Goal: Task Accomplishment & Management: Use online tool/utility

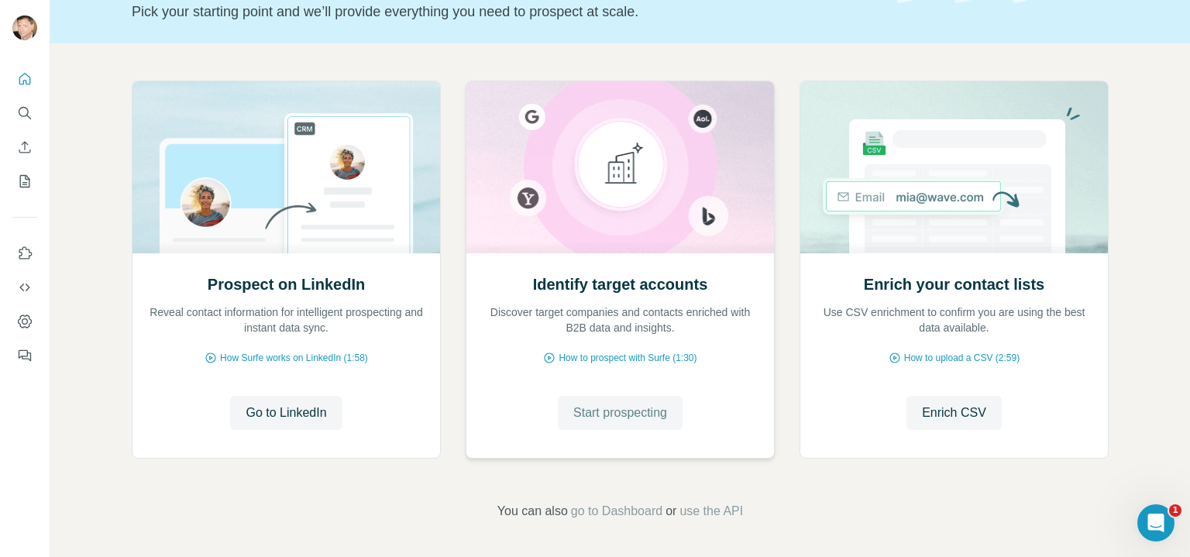
click at [611, 411] on span "Start prospecting" at bounding box center [620, 413] width 94 height 19
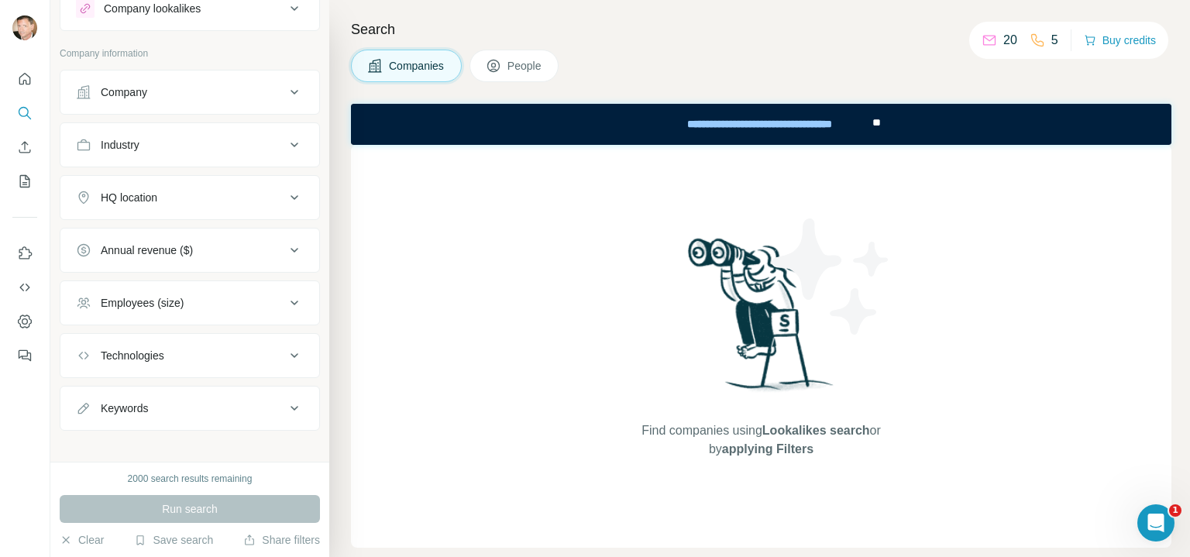
scroll to position [64, 0]
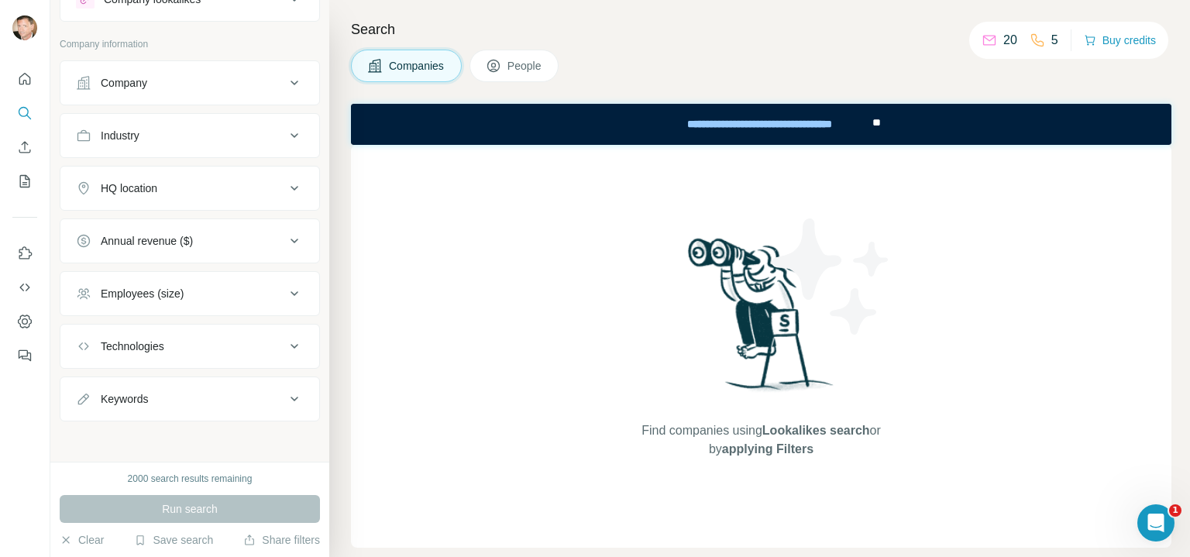
click at [285, 349] on icon at bounding box center [294, 346] width 19 height 19
click at [145, 390] on input "text" at bounding box center [190, 385] width 228 height 28
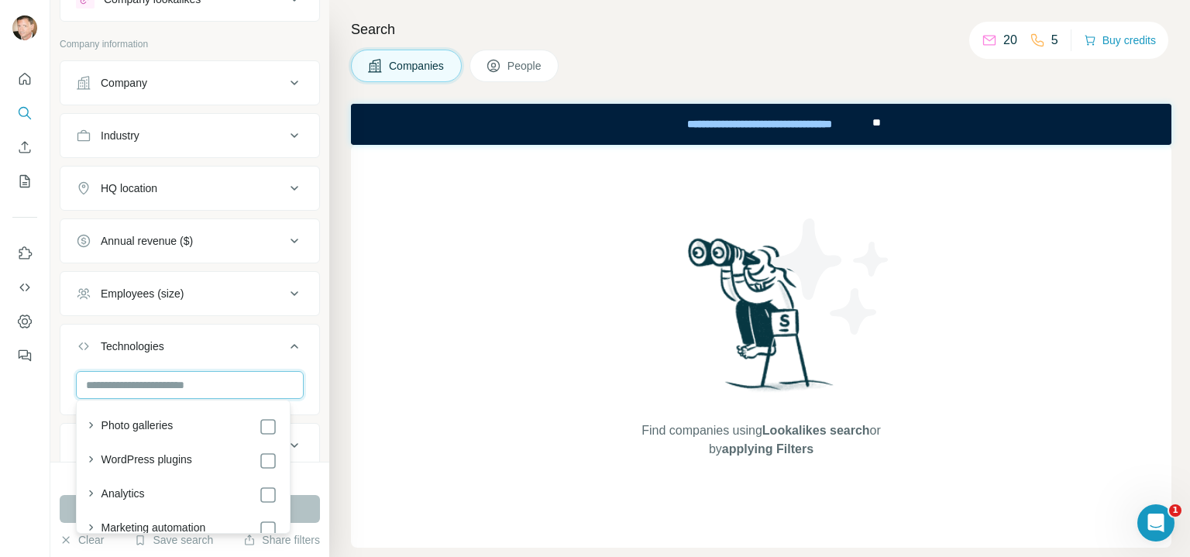
click at [145, 390] on input "text" at bounding box center [190, 385] width 228 height 28
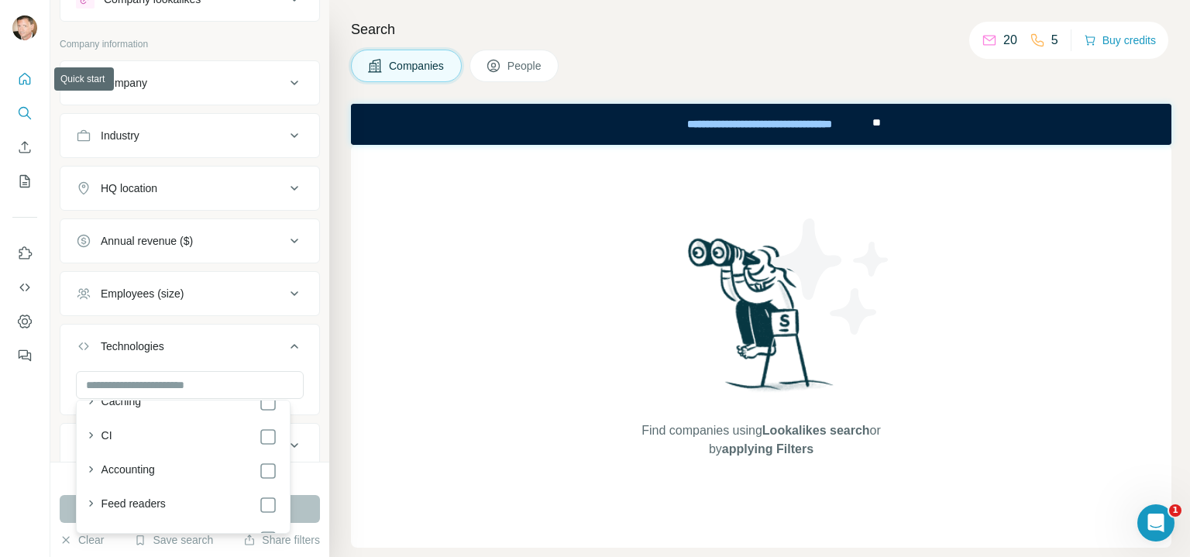
scroll to position [3105, 0]
click at [29, 80] on icon "Quick start" at bounding box center [24, 78] width 15 height 15
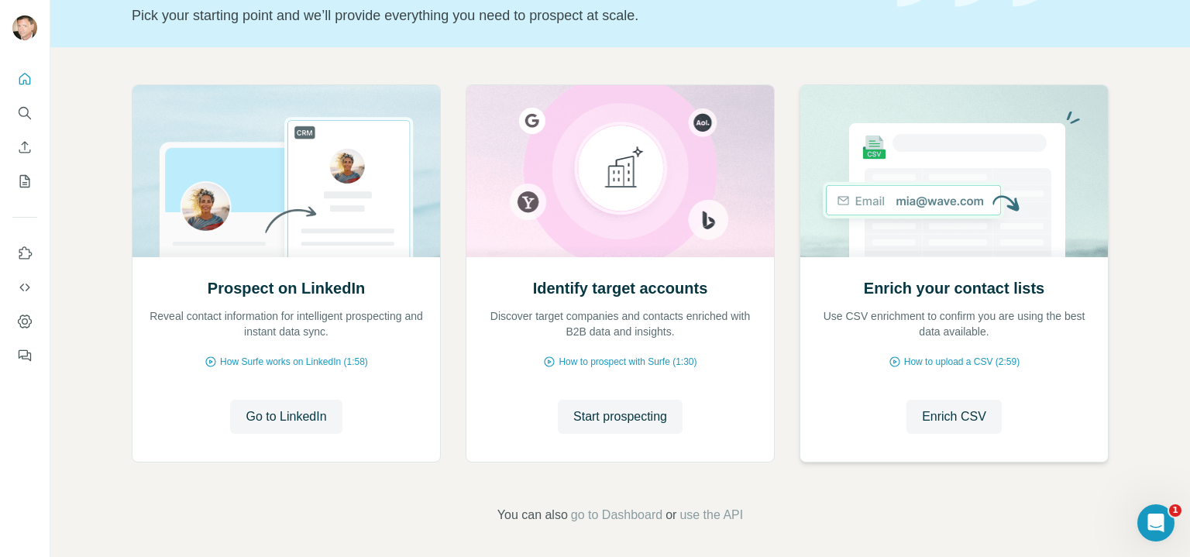
scroll to position [112, 0]
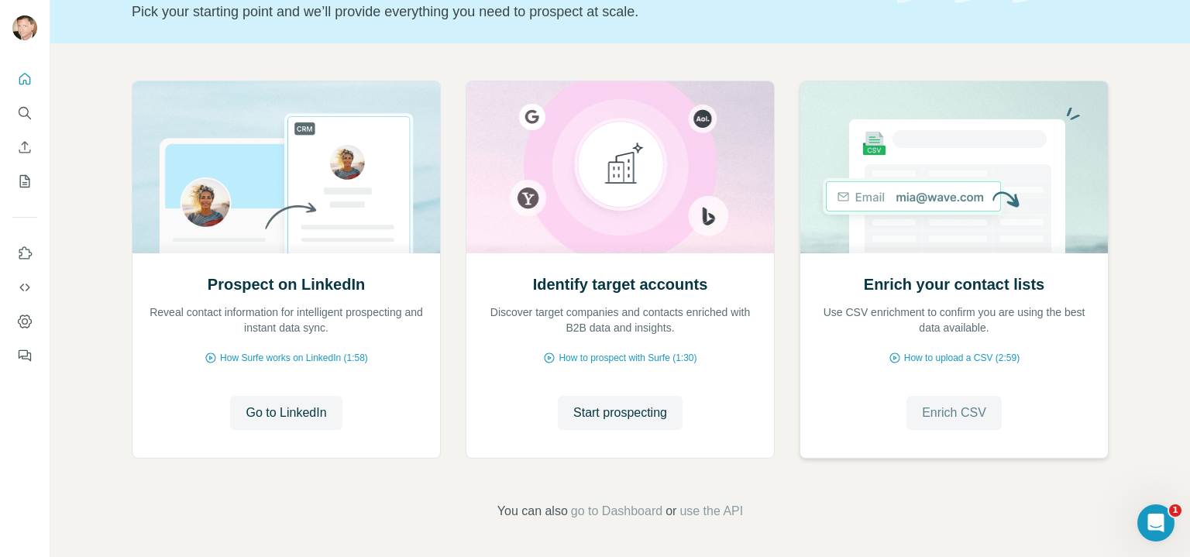
click at [958, 411] on span "Enrich CSV" at bounding box center [954, 413] width 64 height 19
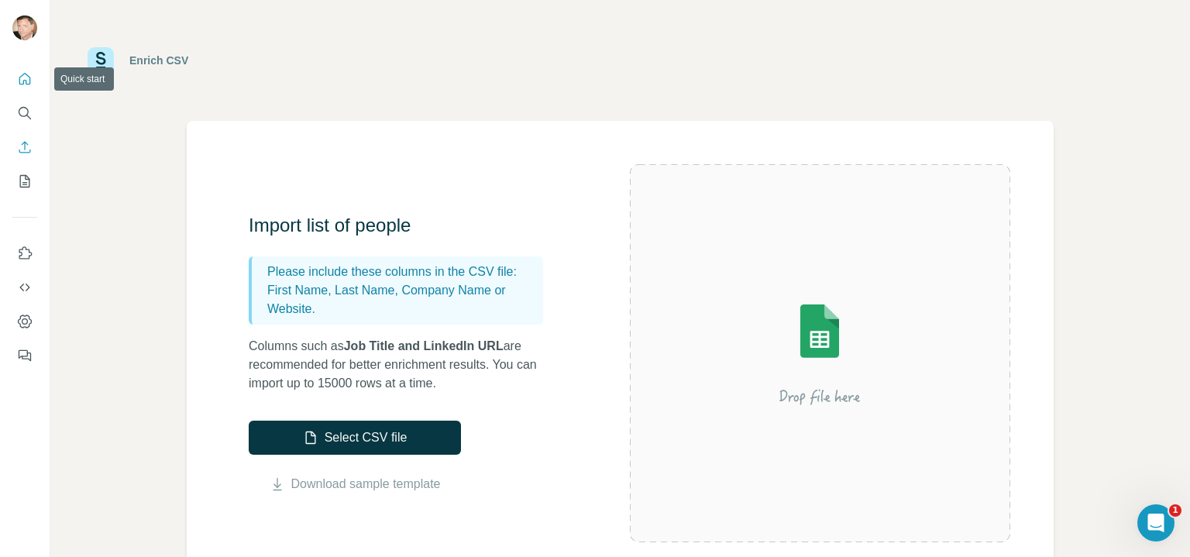
click at [26, 77] on icon "Quick start" at bounding box center [24, 78] width 15 height 15
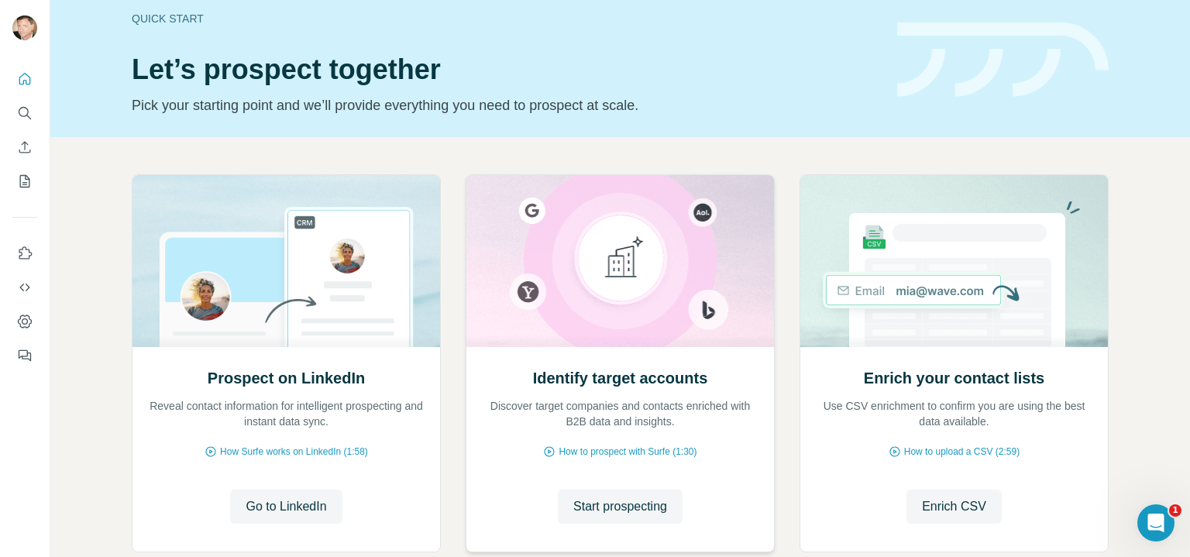
scroll to position [19, 0]
click at [607, 507] on span "Start prospecting" at bounding box center [620, 506] width 94 height 19
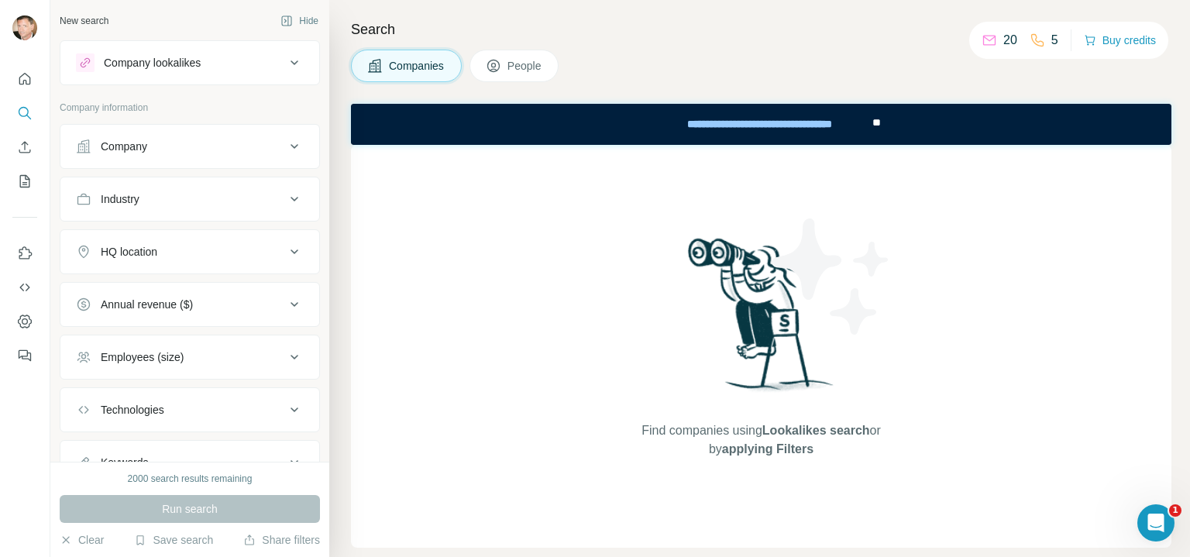
click at [246, 56] on div "Company lookalikes" at bounding box center [180, 62] width 209 height 19
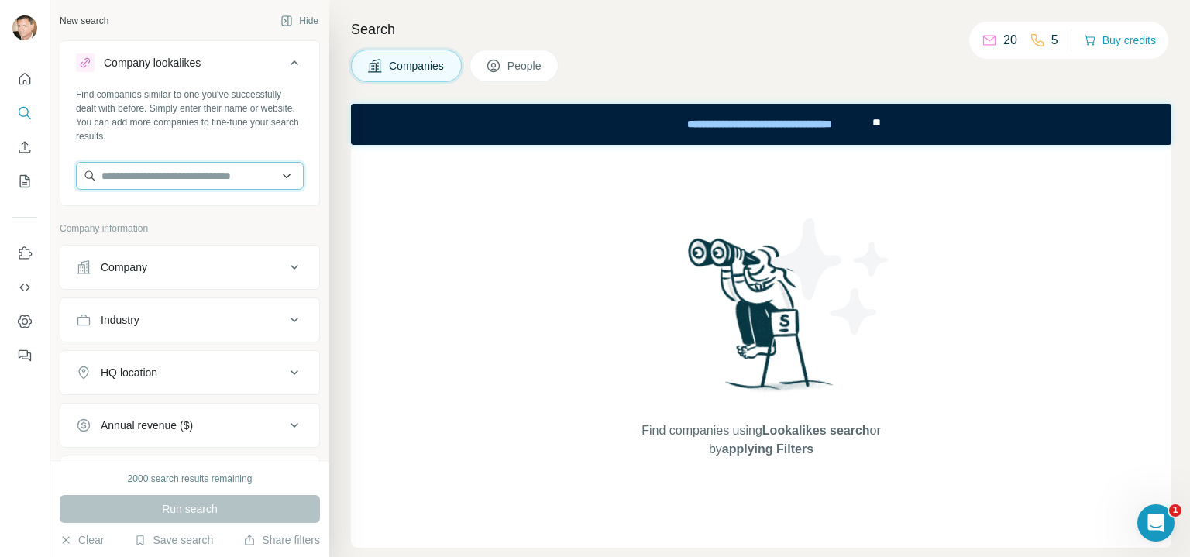
click at [121, 182] on input "text" at bounding box center [190, 176] width 228 height 28
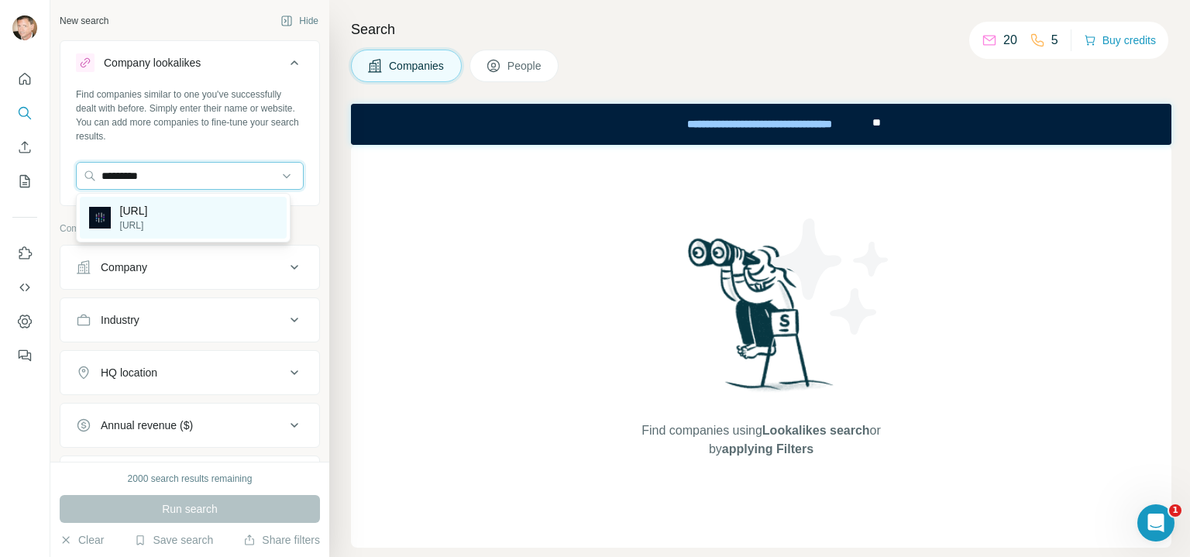
type input "*********"
click at [135, 215] on p "[URL]" at bounding box center [134, 210] width 28 height 15
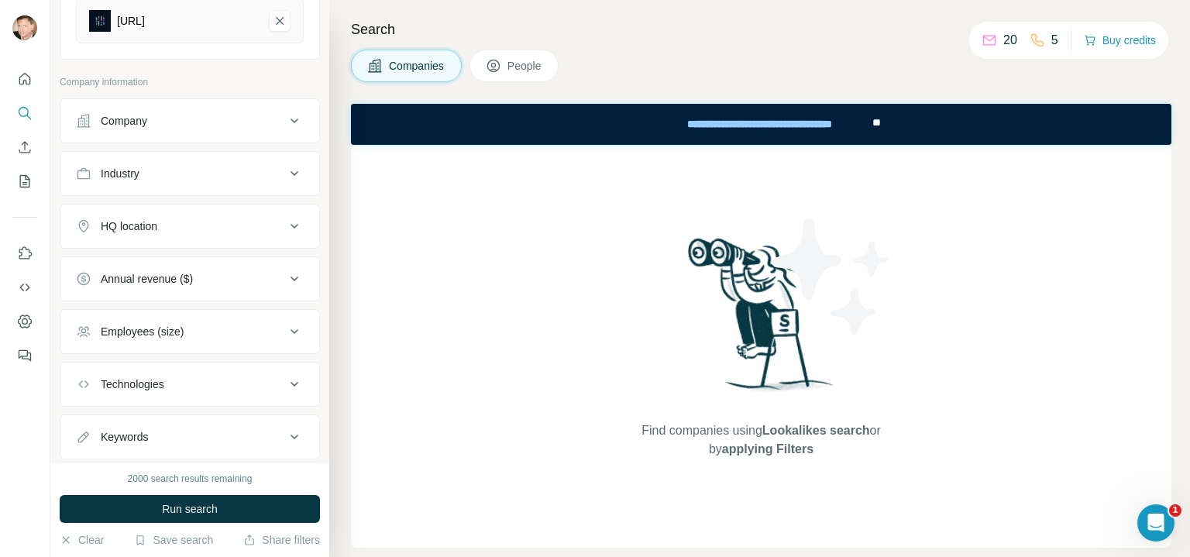
scroll to position [245, 0]
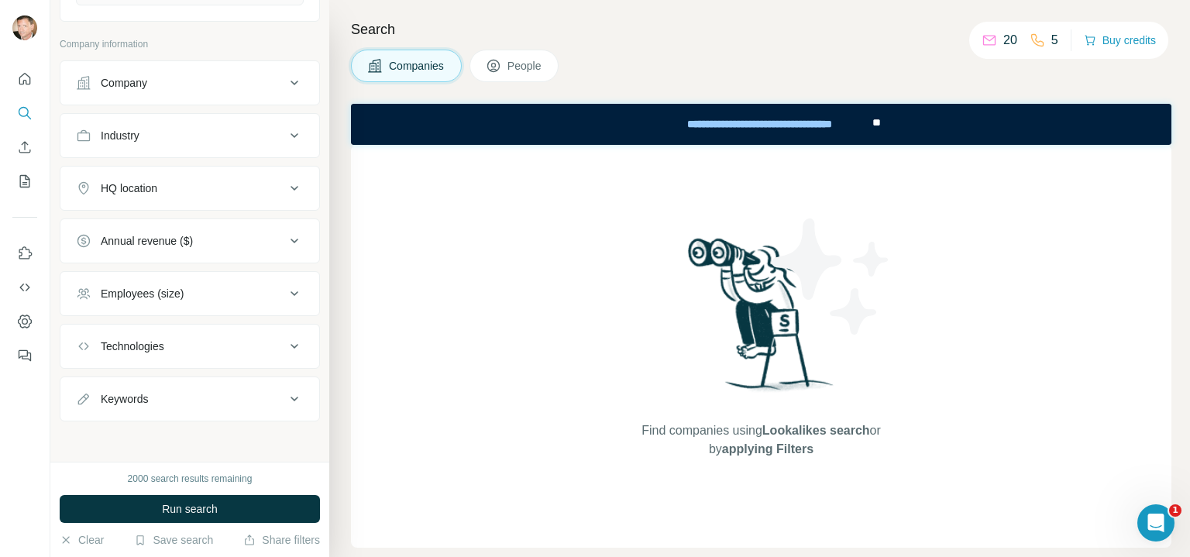
click at [285, 194] on icon at bounding box center [294, 188] width 19 height 19
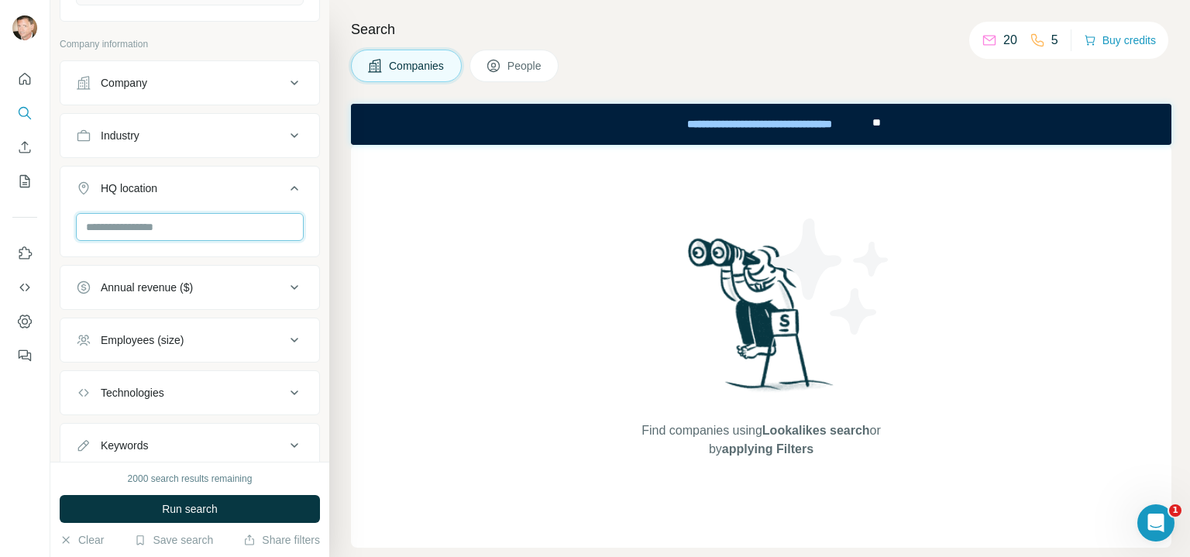
click at [177, 232] on input "text" at bounding box center [190, 227] width 228 height 28
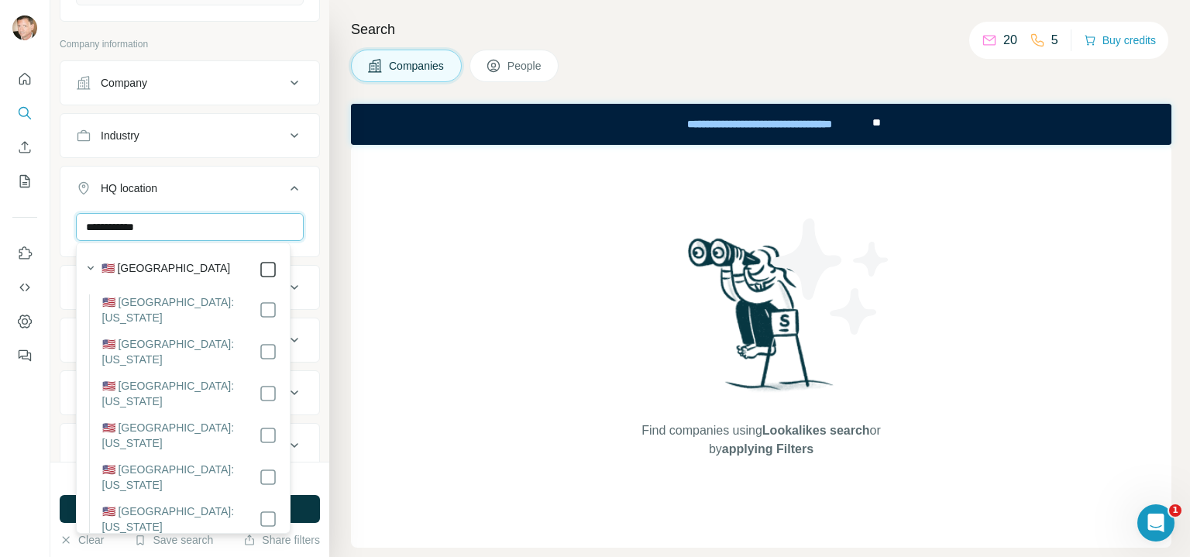
type input "**********"
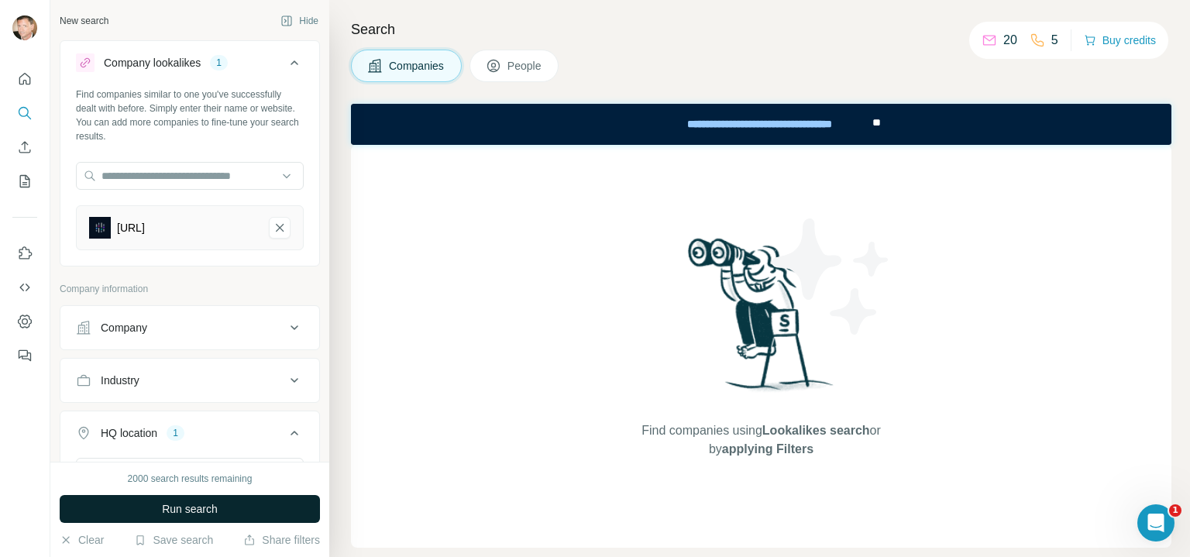
click at [177, 511] on span "Run search" at bounding box center [190, 508] width 56 height 15
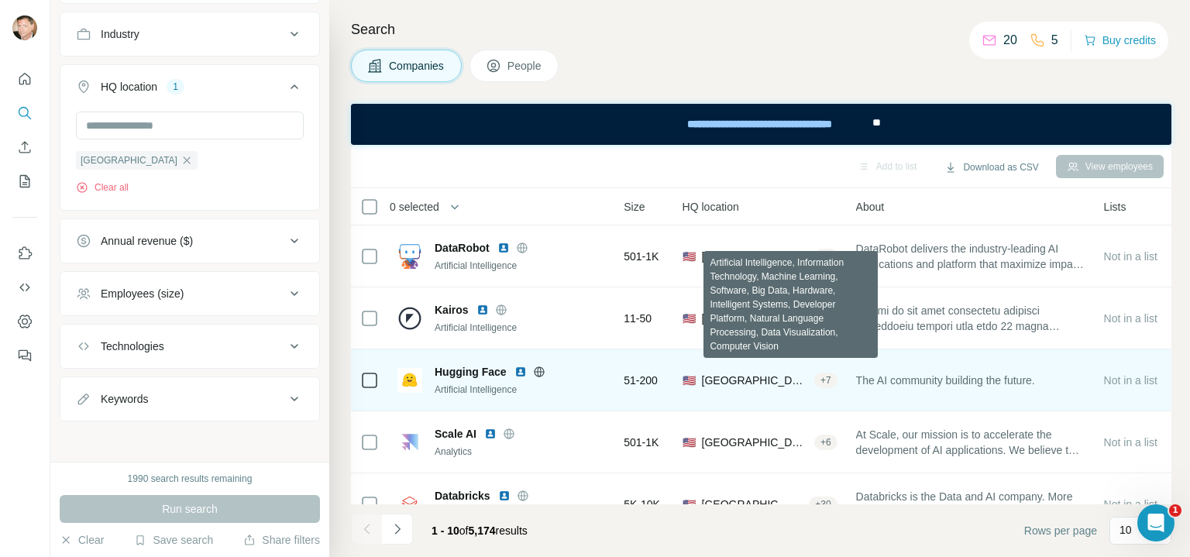
scroll to position [0, 93]
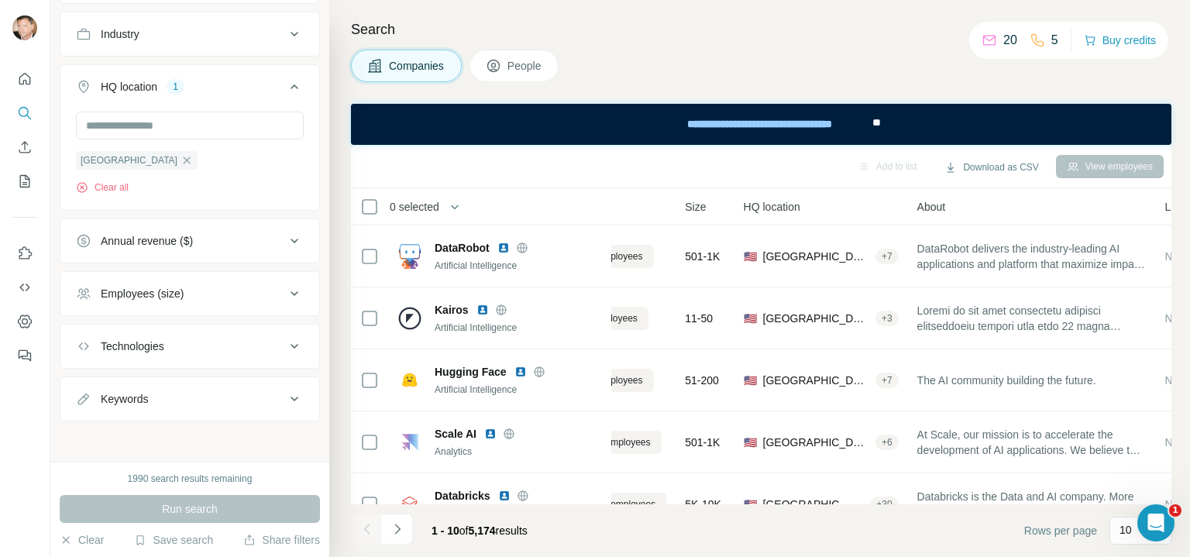
click at [530, 61] on span "People" at bounding box center [525, 65] width 36 height 15
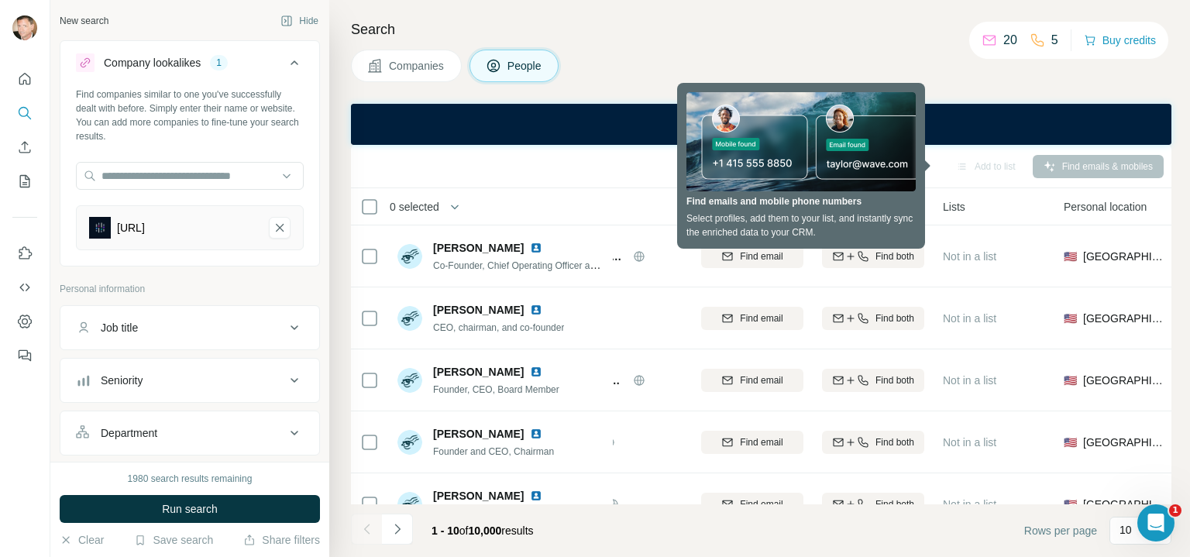
click at [755, 29] on h4 "Search" at bounding box center [761, 30] width 820 height 22
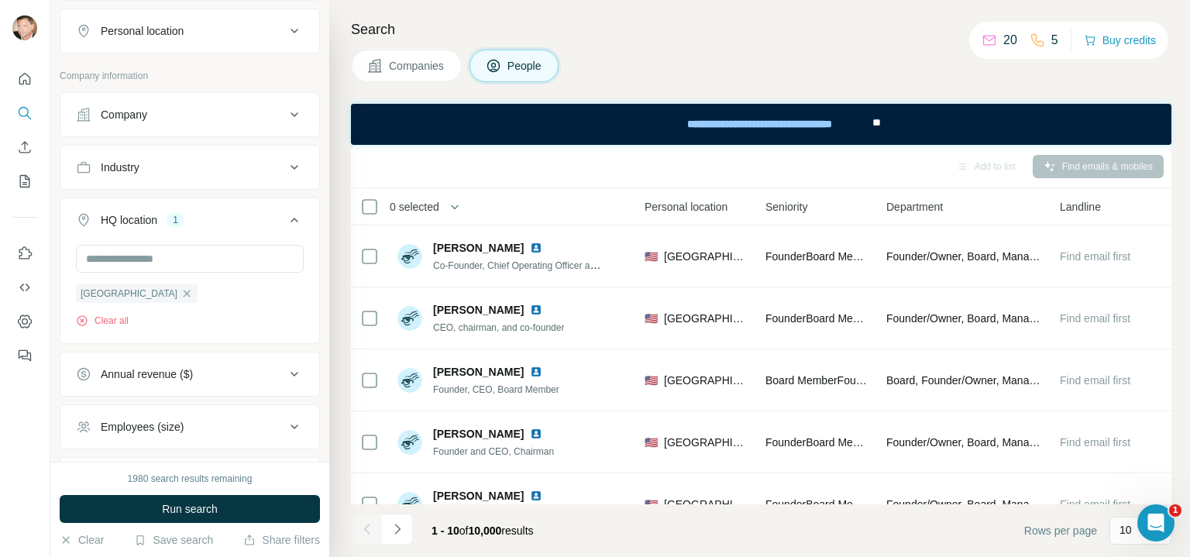
scroll to position [456, 0]
click at [285, 165] on icon at bounding box center [294, 166] width 19 height 19
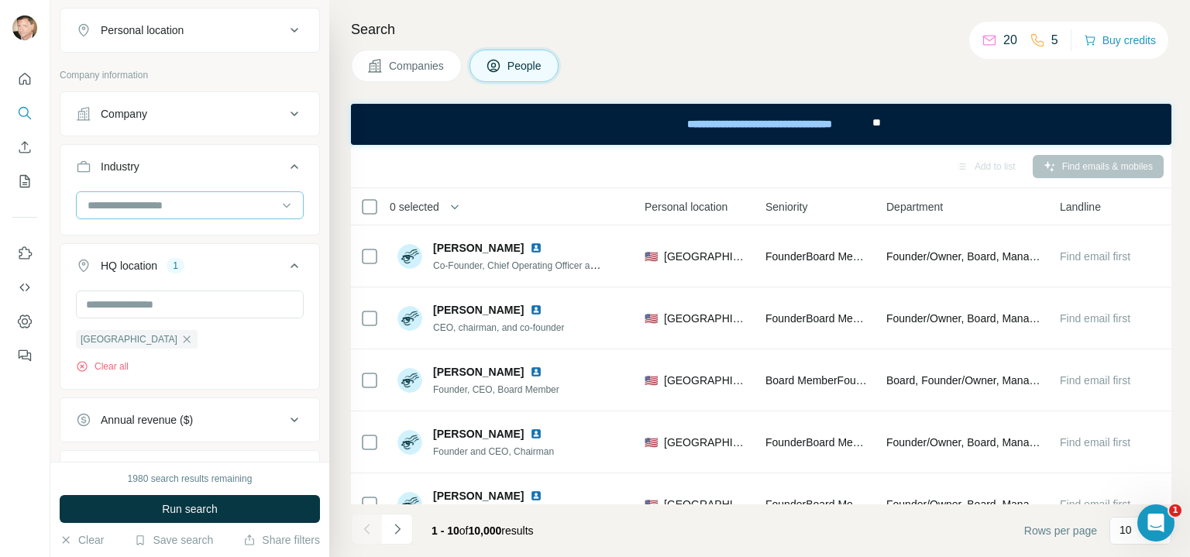
click at [191, 200] on input at bounding box center [181, 205] width 191 height 17
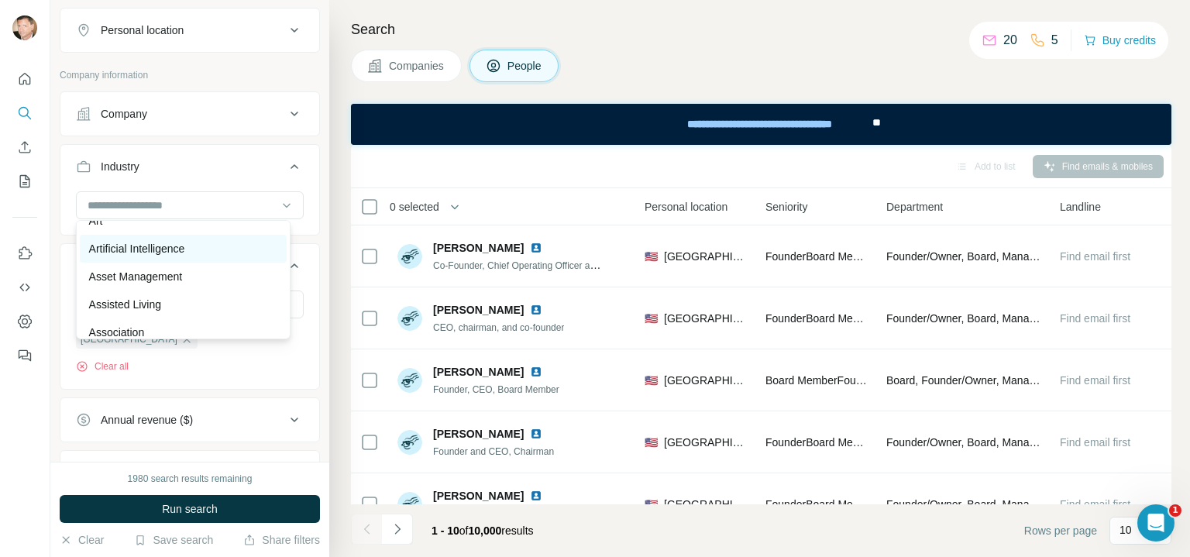
click at [182, 256] on p "Artificial Intelligence" at bounding box center [137, 248] width 96 height 15
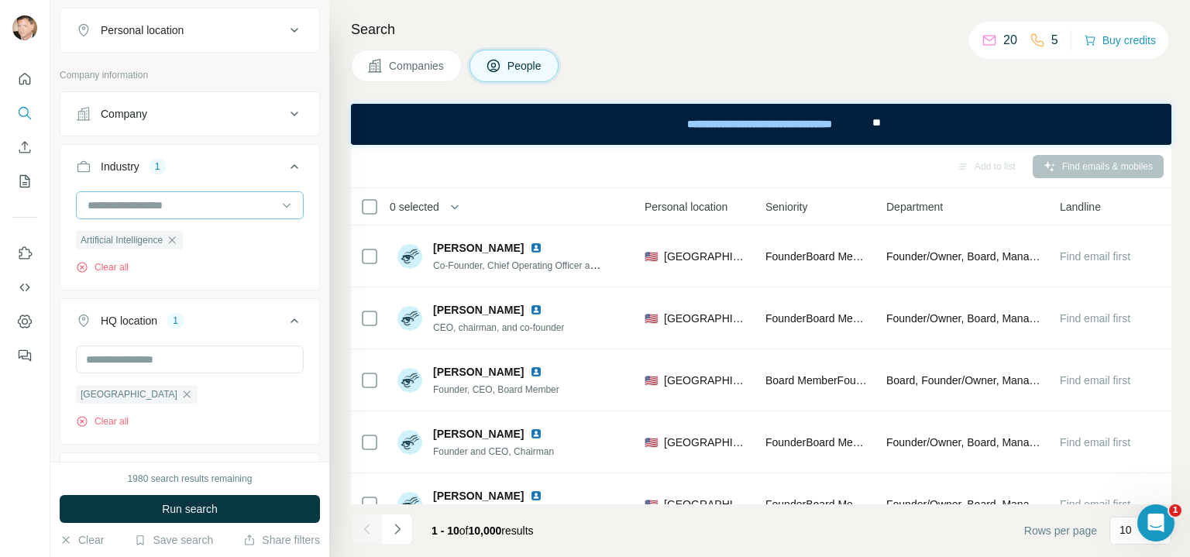
click at [167, 200] on input at bounding box center [181, 205] width 191 height 17
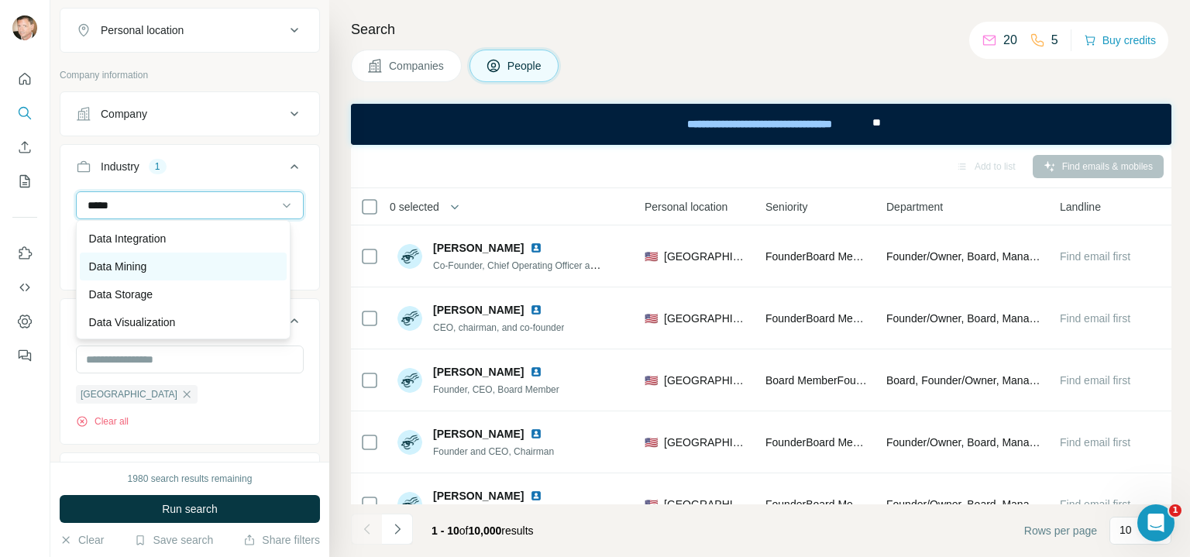
scroll to position [139, 0]
type input "****"
click at [170, 252] on div "Data Mining" at bounding box center [184, 266] width 208 height 28
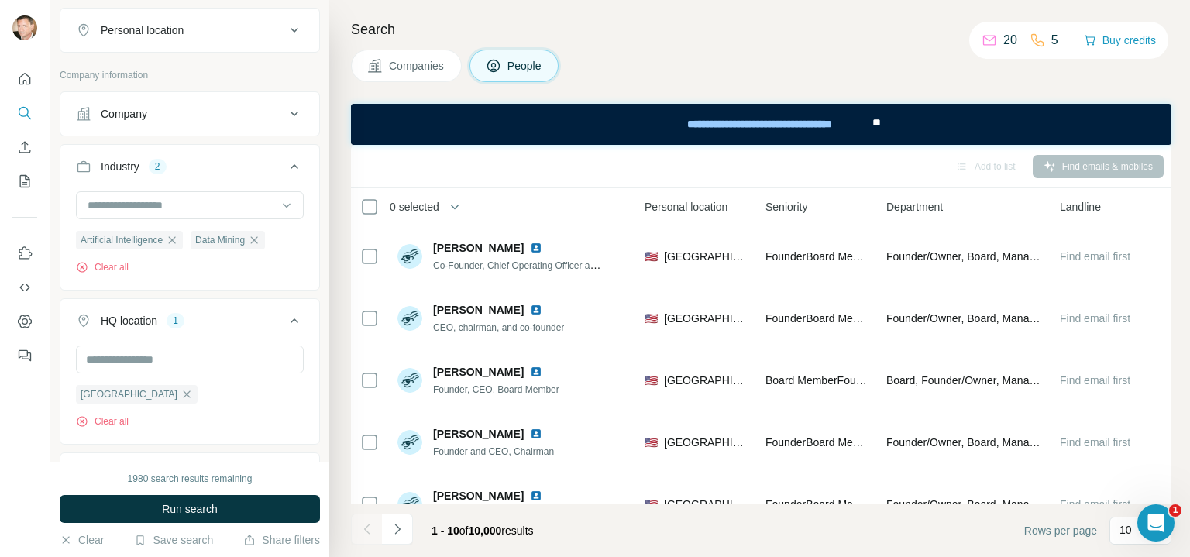
click at [275, 235] on div "Artificial Intelligence Data Mining Clear all" at bounding box center [190, 232] width 228 height 83
click at [258, 239] on icon "button" at bounding box center [254, 239] width 7 height 7
click at [215, 510] on span "Run search" at bounding box center [190, 508] width 56 height 15
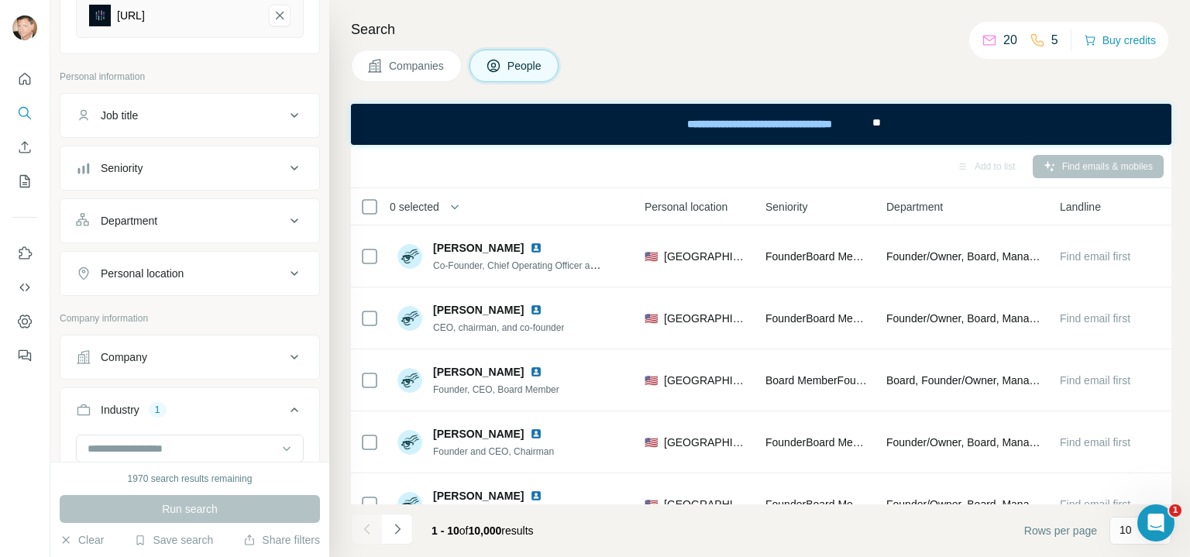
scroll to position [206, 0]
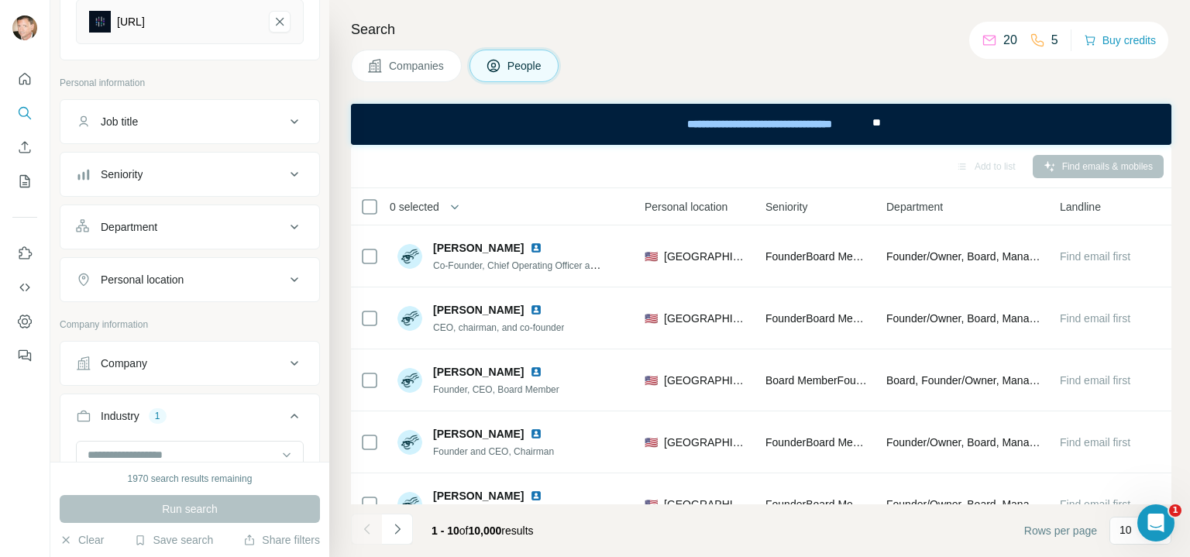
click at [291, 279] on icon at bounding box center [295, 279] width 8 height 5
click at [167, 316] on input "text" at bounding box center [190, 318] width 228 height 28
click at [285, 225] on icon at bounding box center [294, 227] width 19 height 19
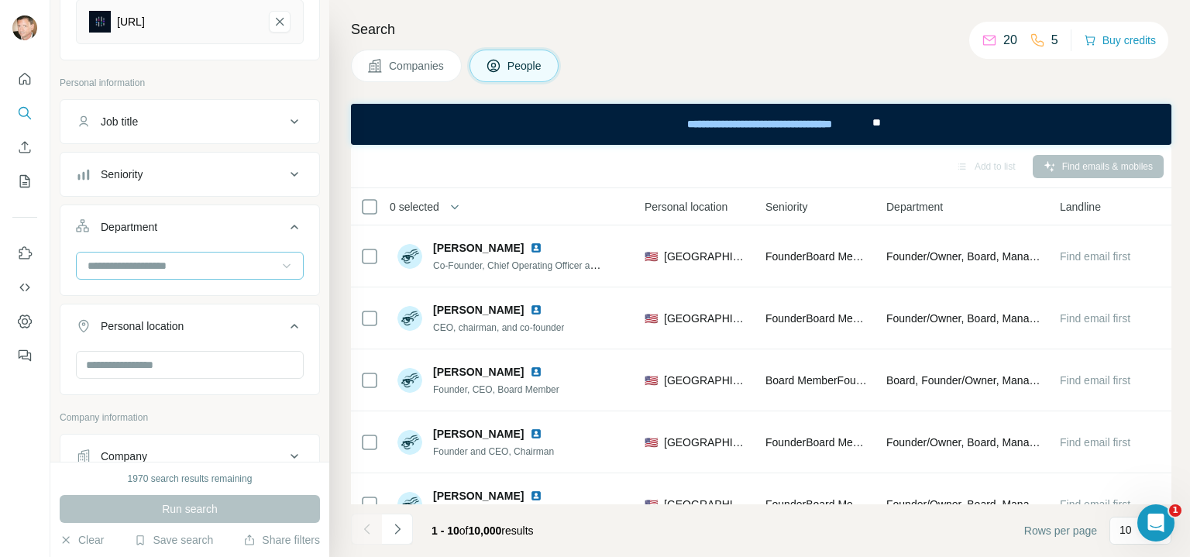
click at [279, 261] on icon at bounding box center [286, 265] width 15 height 15
click at [200, 332] on div "Founder/Owner" at bounding box center [183, 335] width 189 height 15
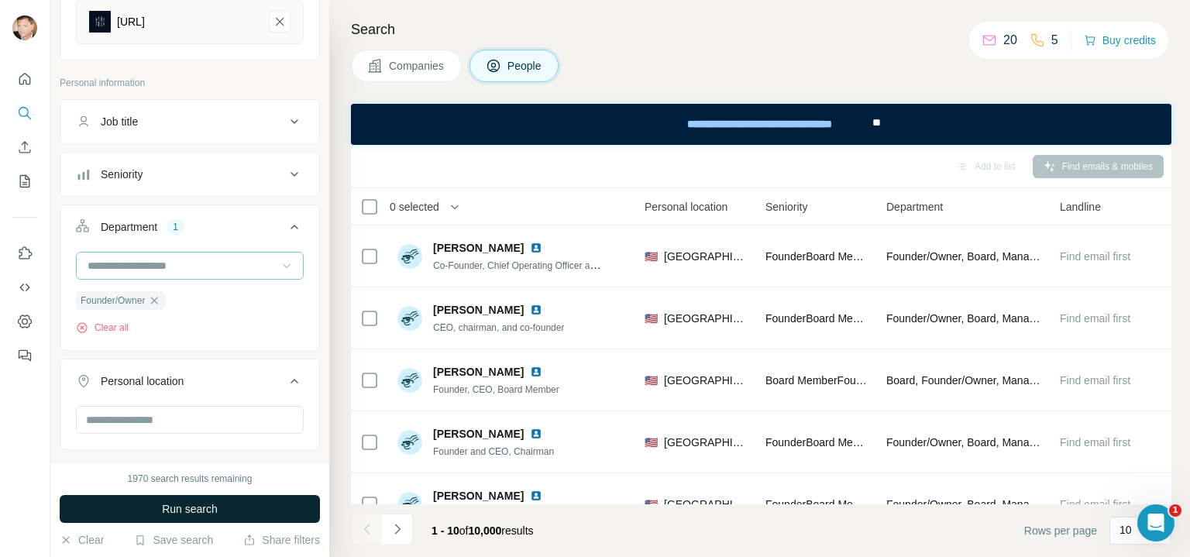
click at [162, 511] on span "Run search" at bounding box center [190, 508] width 56 height 15
click at [160, 511] on div "Run search" at bounding box center [190, 509] width 260 height 28
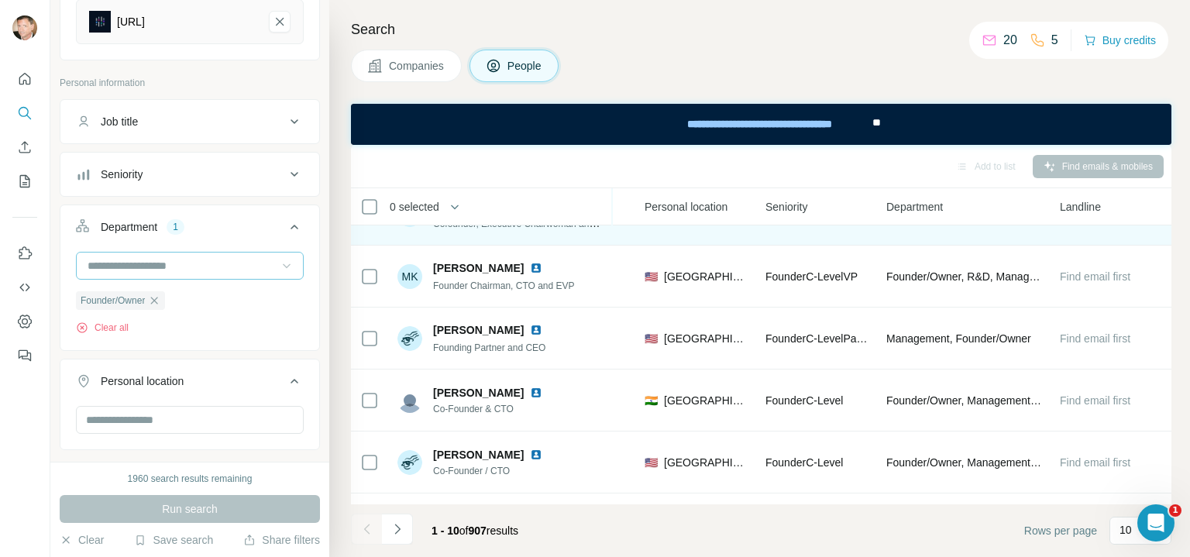
scroll to position [291, 521]
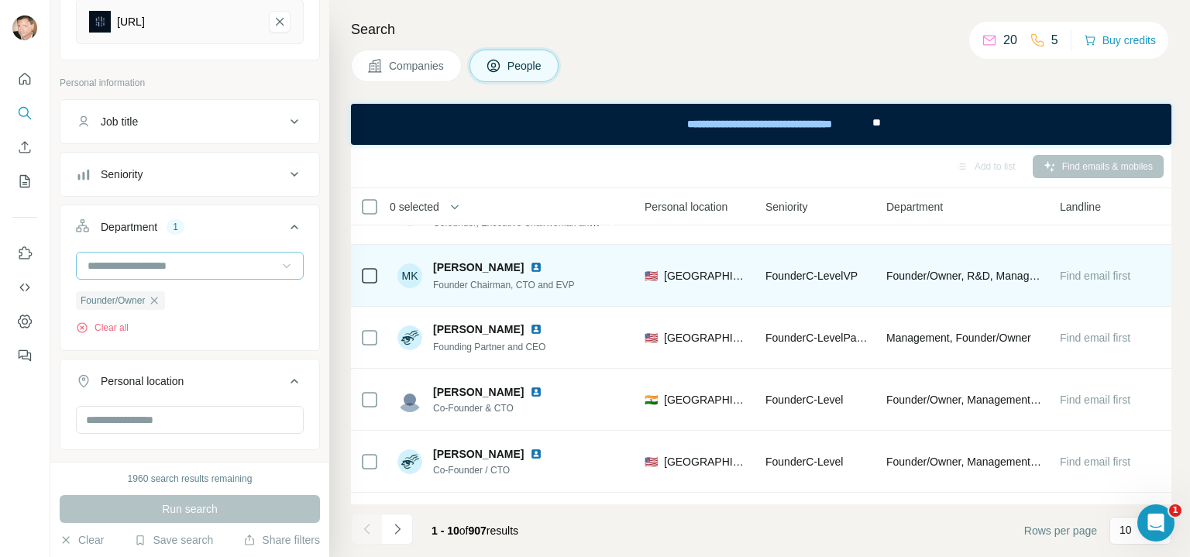
click at [613, 265] on div "Not in a list" at bounding box center [575, 275] width 102 height 43
click at [542, 266] on img at bounding box center [536, 267] width 12 height 12
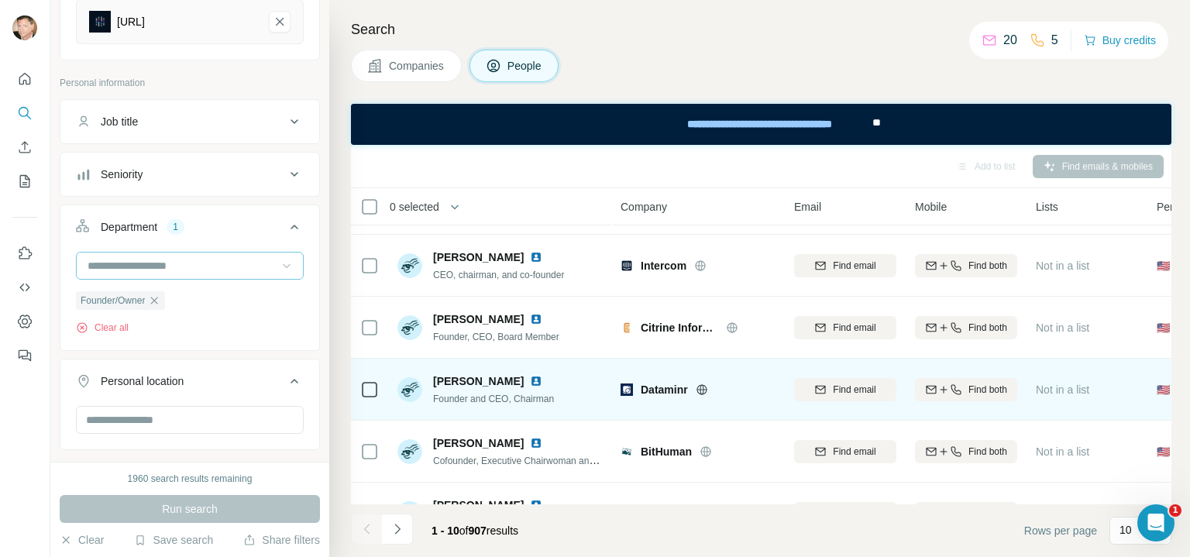
scroll to position [0, 0]
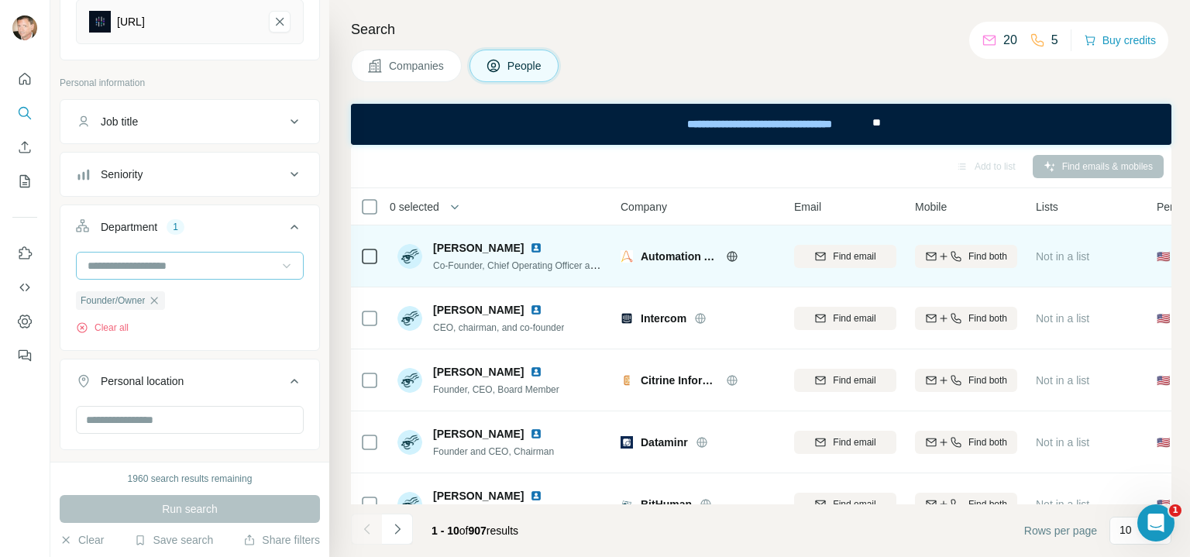
click at [530, 242] on img at bounding box center [536, 248] width 12 height 12
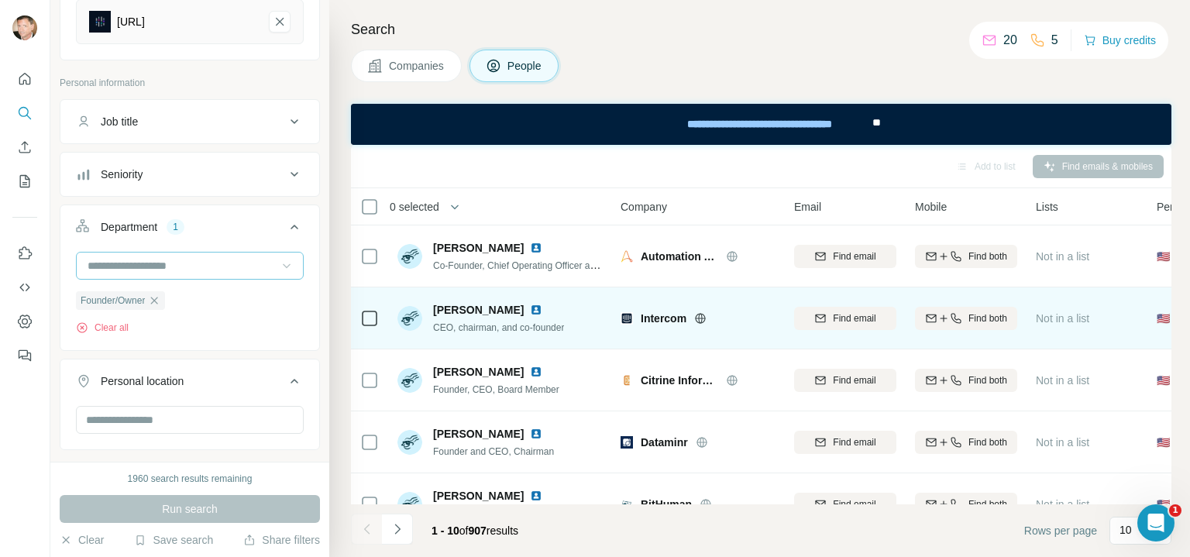
click at [530, 306] on img at bounding box center [536, 310] width 12 height 12
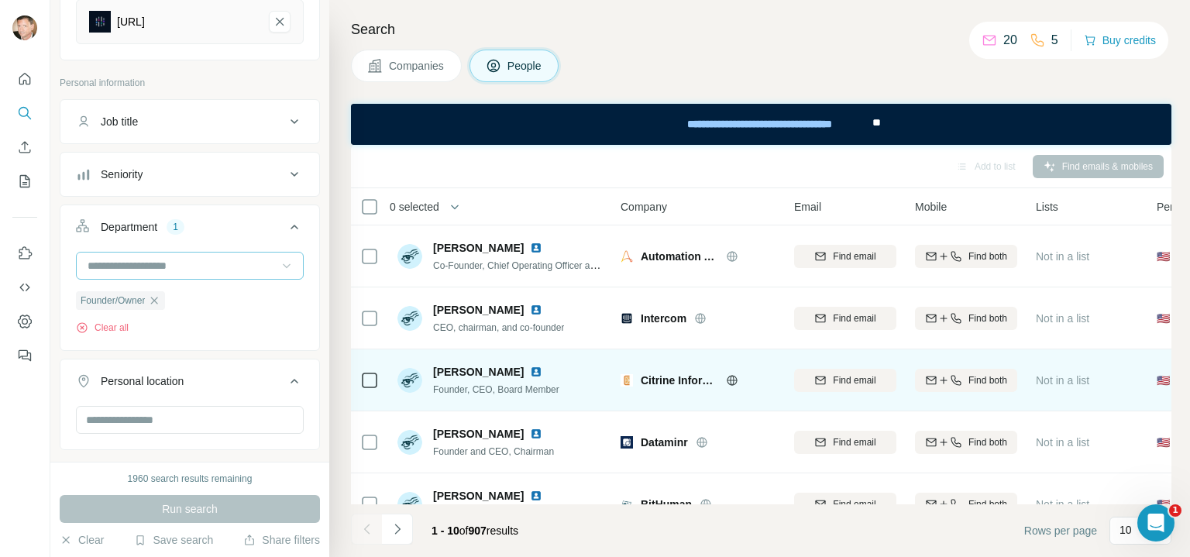
click at [535, 370] on img at bounding box center [536, 372] width 12 height 12
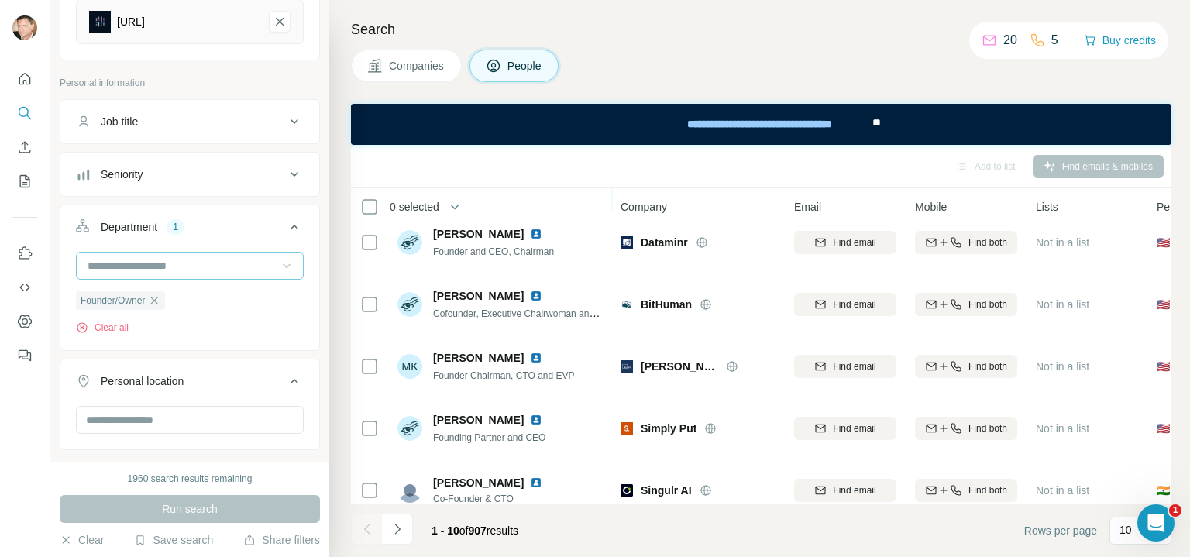
scroll to position [178, 0]
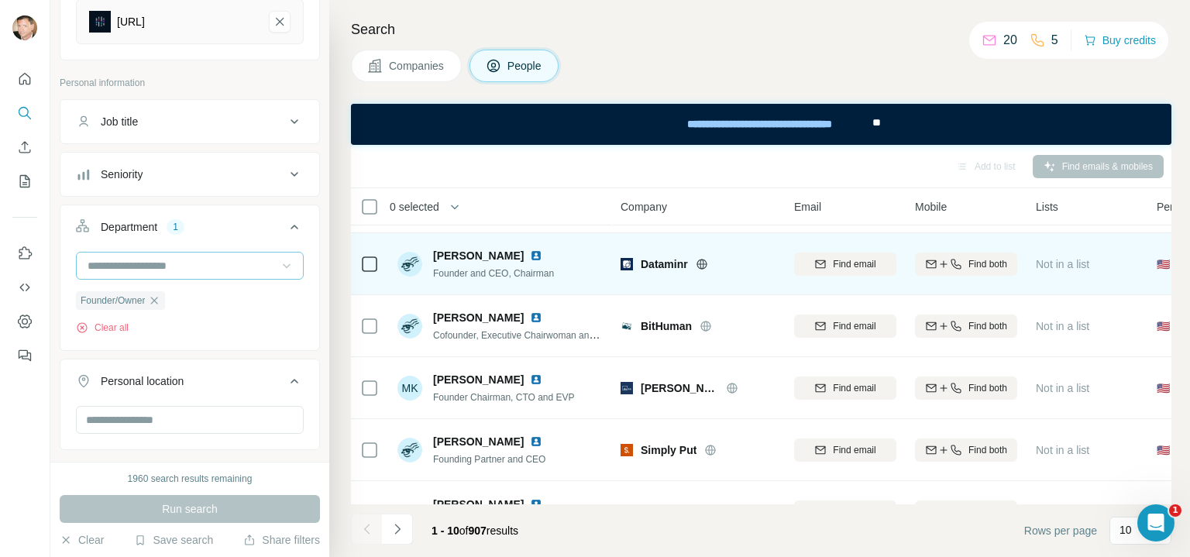
click at [530, 253] on img at bounding box center [536, 255] width 12 height 12
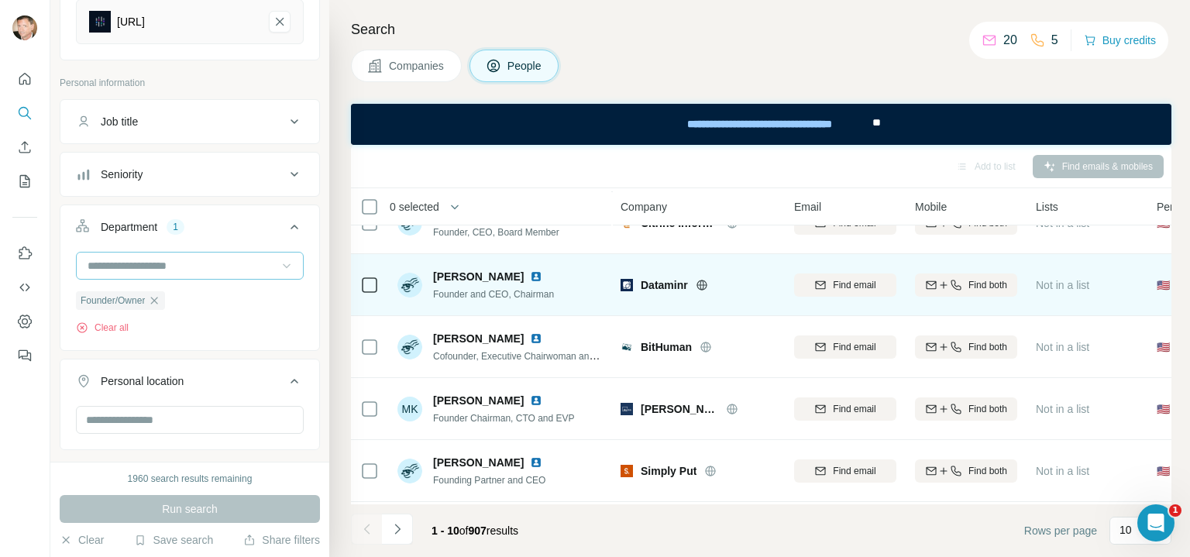
scroll to position [158, 0]
click at [530, 277] on img at bounding box center [536, 276] width 12 height 12
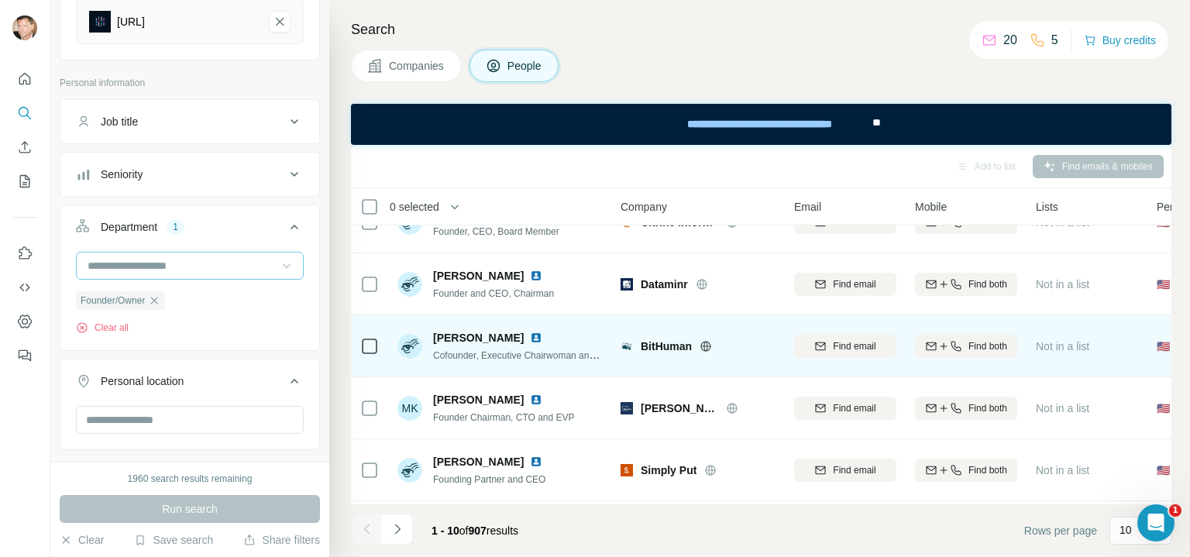
click at [530, 337] on img at bounding box center [536, 338] width 12 height 12
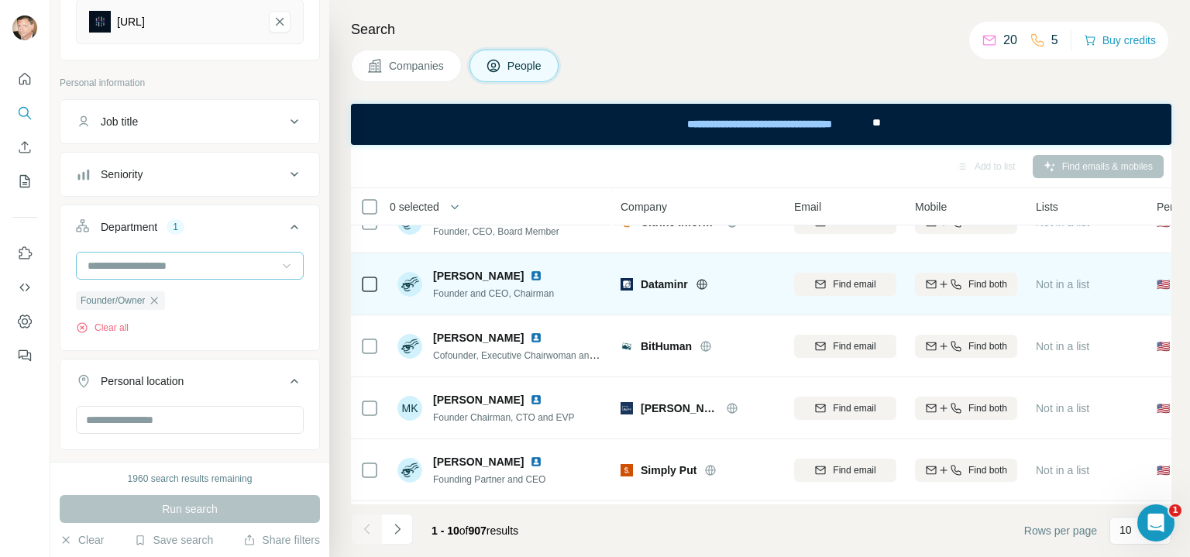
click at [530, 277] on img at bounding box center [536, 276] width 12 height 12
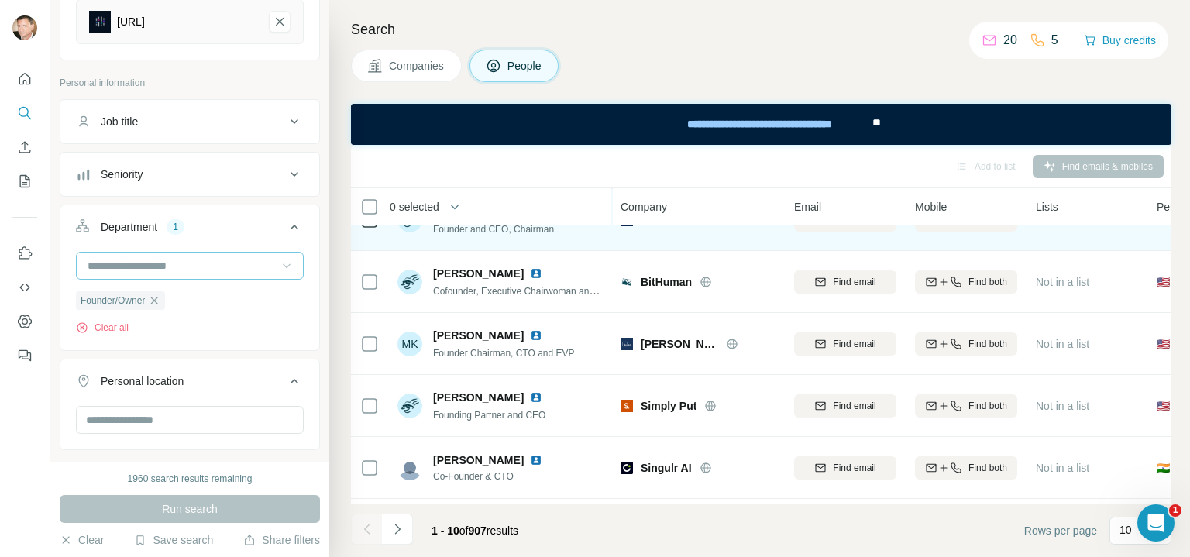
scroll to position [236, 0]
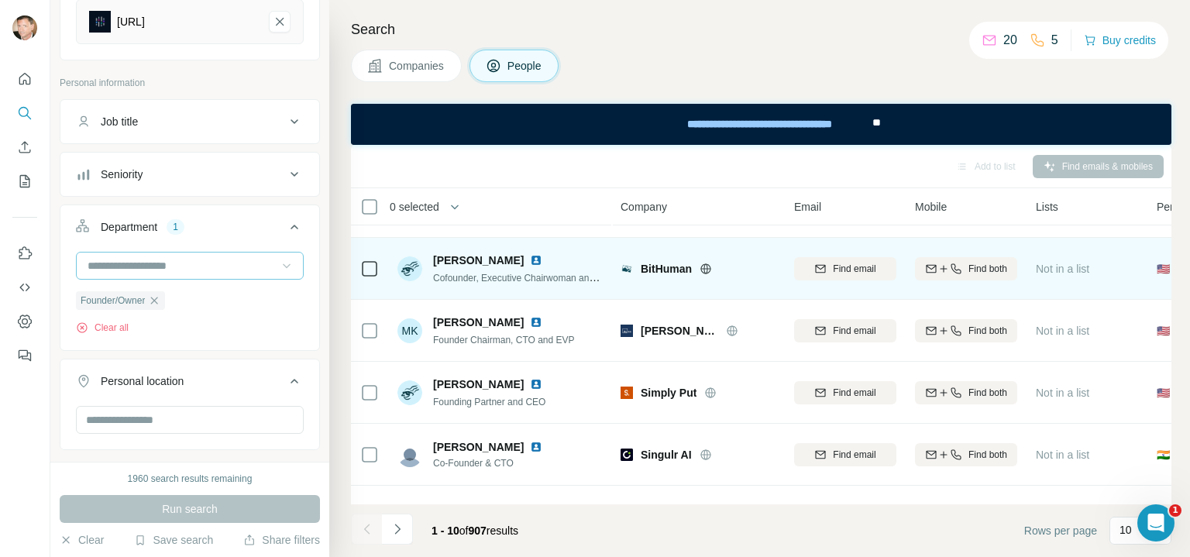
click at [530, 258] on img at bounding box center [536, 260] width 12 height 12
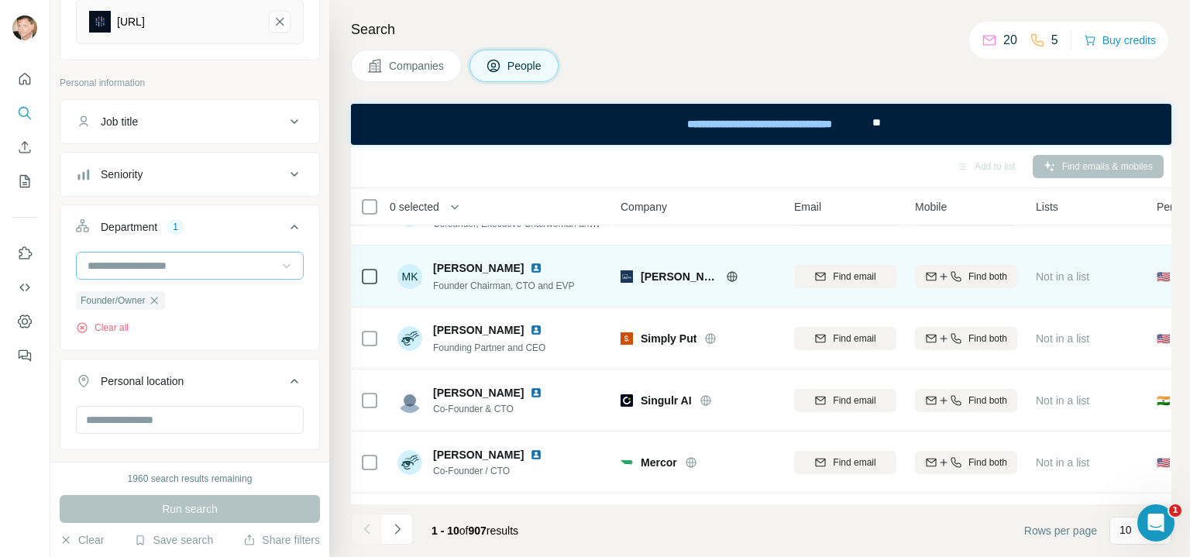
scroll to position [291, 0]
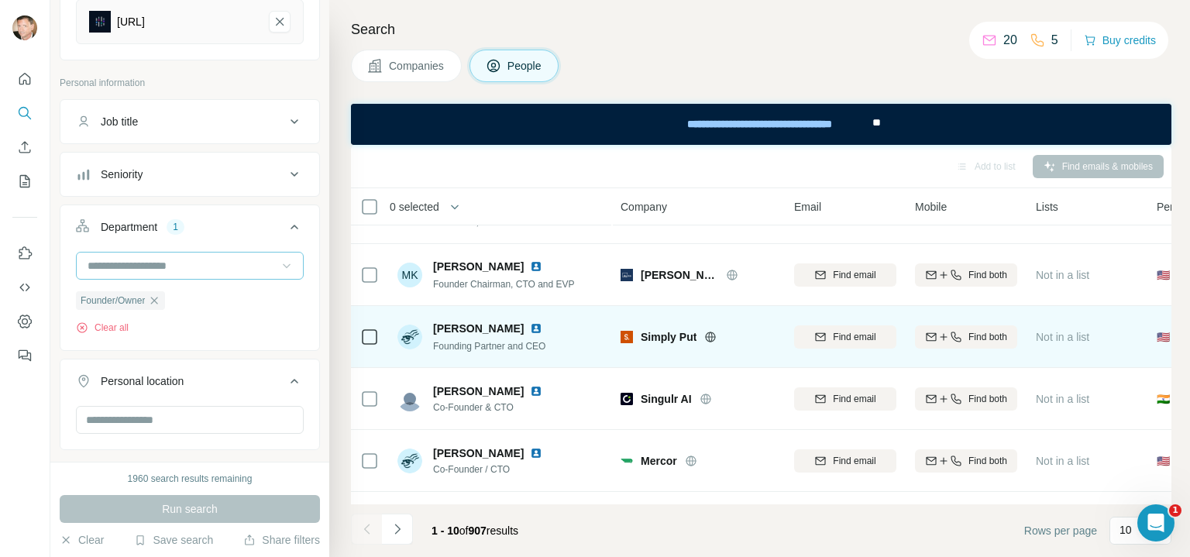
click at [530, 324] on img at bounding box center [536, 328] width 12 height 12
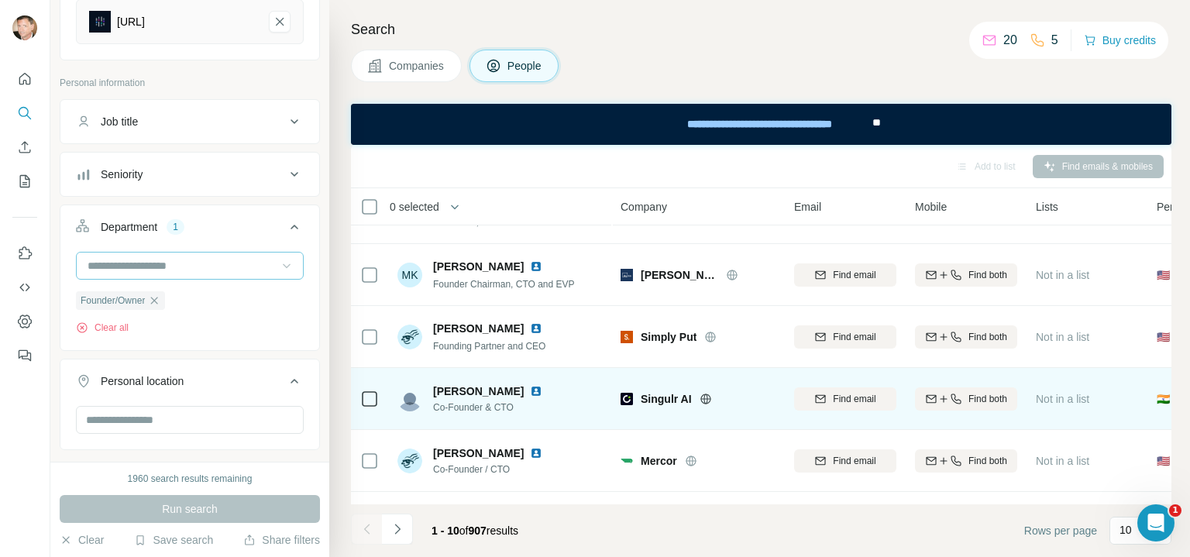
scroll to position [349, 0]
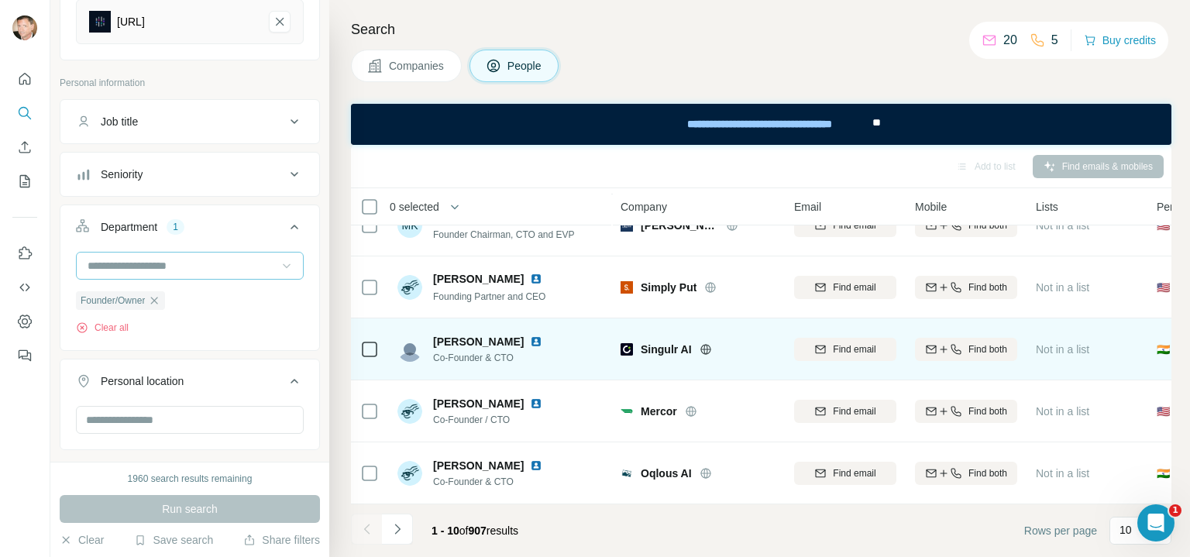
click at [530, 335] on img at bounding box center [536, 341] width 12 height 12
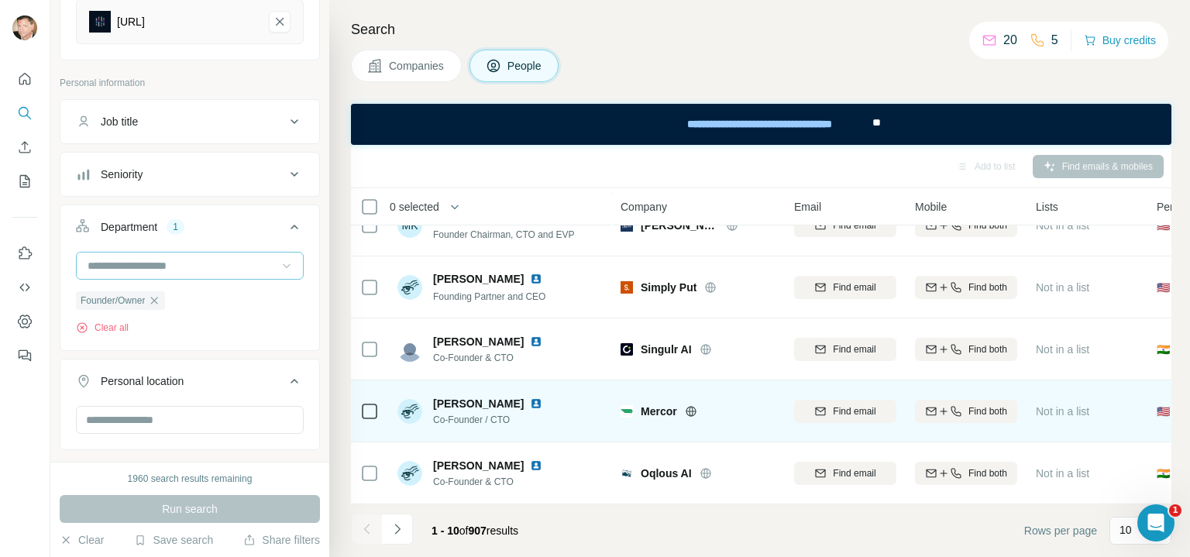
click at [530, 397] on img at bounding box center [536, 403] width 12 height 12
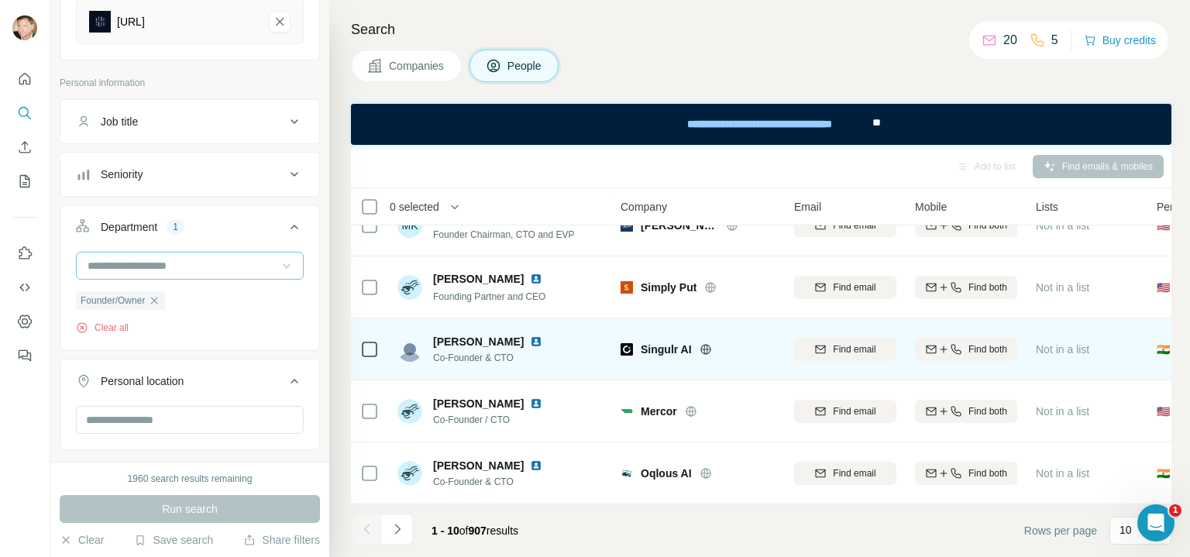
click at [442, 334] on span "[PERSON_NAME]" at bounding box center [478, 341] width 91 height 15
drag, startPoint x: 434, startPoint y: 332, endPoint x: 511, endPoint y: 340, distance: 77.9
click at [511, 340] on div "[PERSON_NAME] Co-Founder & CTO" at bounding box center [497, 349] width 128 height 31
copy span "[PERSON_NAME]"
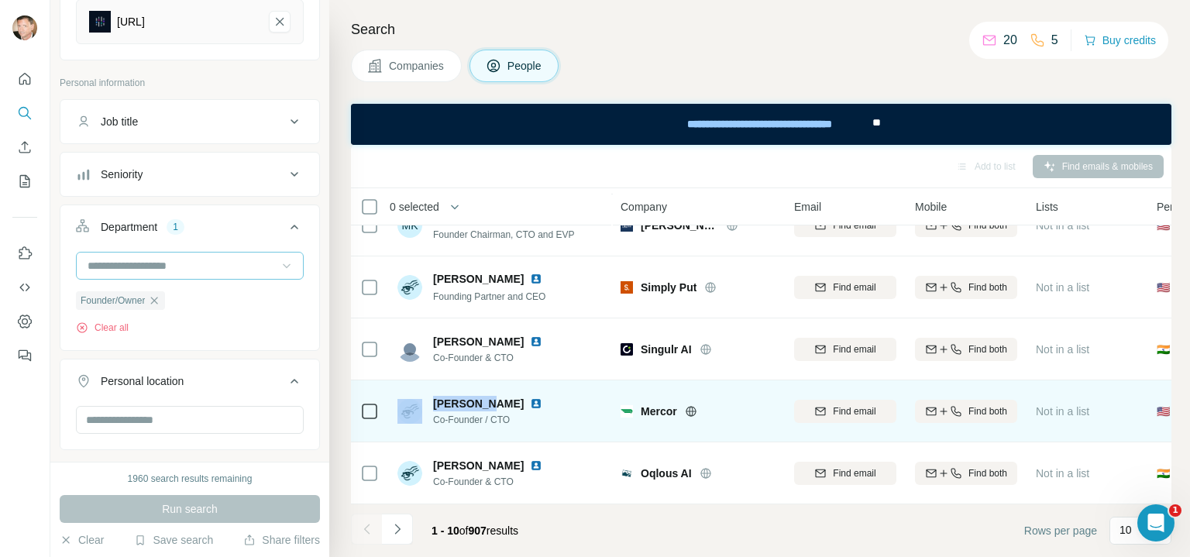
drag, startPoint x: 483, startPoint y: 395, endPoint x: 425, endPoint y: 396, distance: 58.1
click at [425, 396] on div "[PERSON_NAME] Co-Founder / CTO" at bounding box center [478, 411] width 163 height 31
copy div "[PERSON_NAME]"
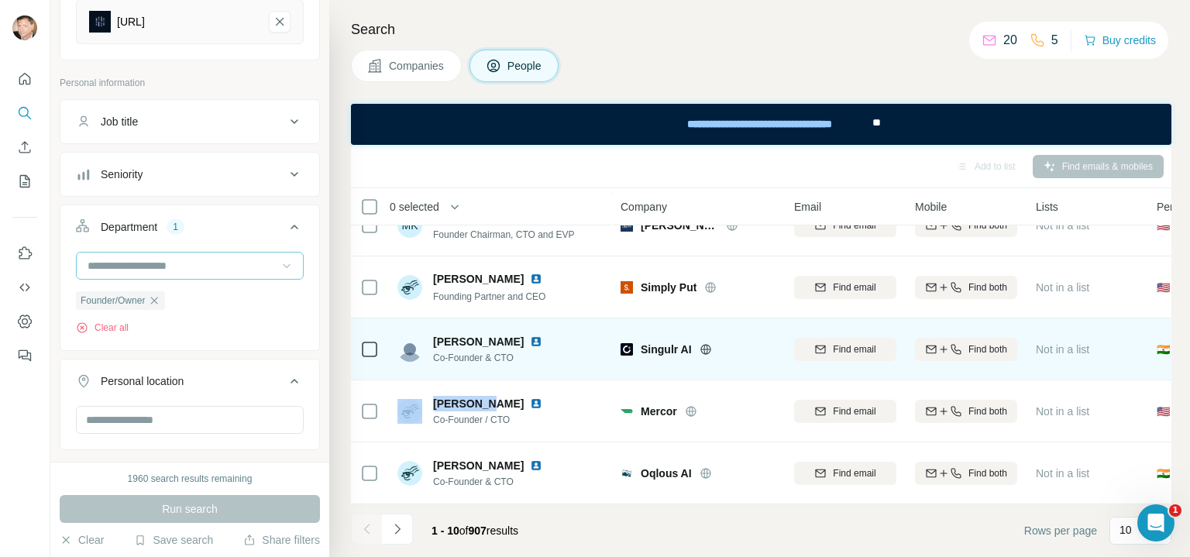
click at [530, 335] on img at bounding box center [536, 341] width 12 height 12
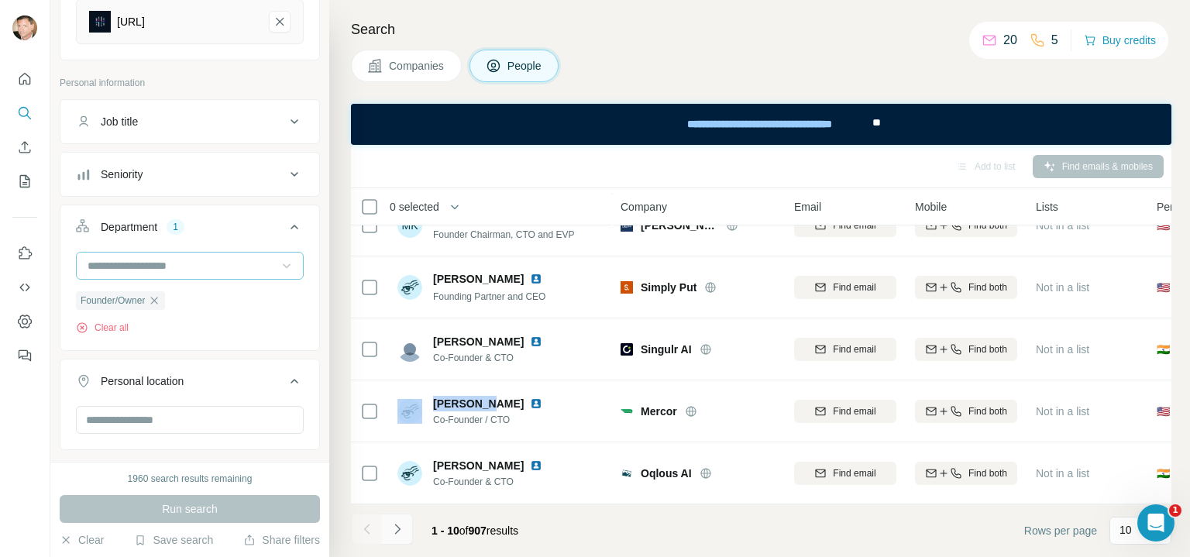
click at [394, 531] on icon "Navigate to next page" at bounding box center [397, 528] width 15 height 15
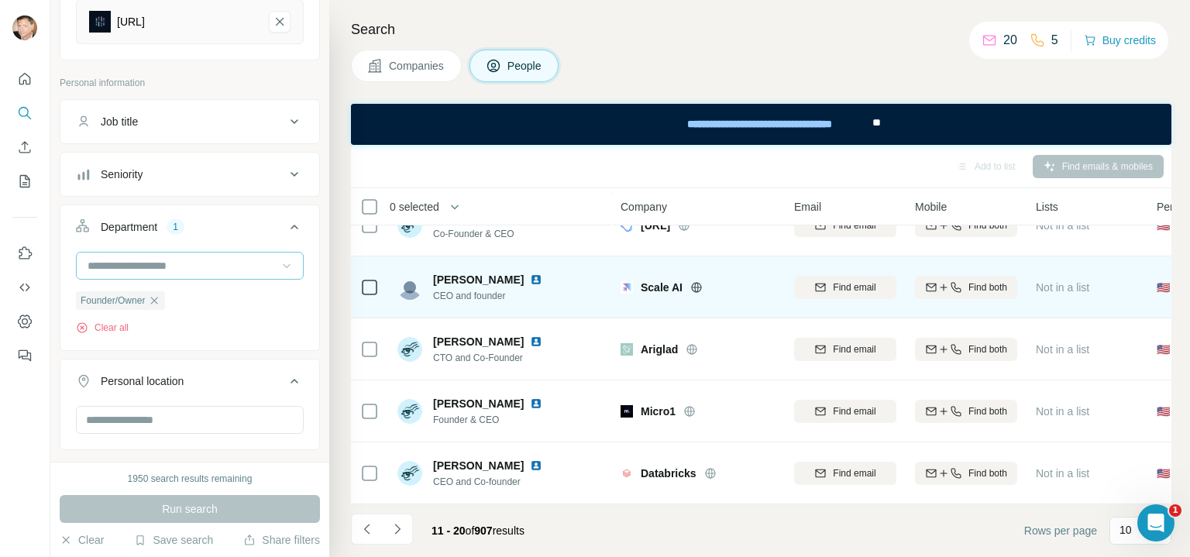
scroll to position [0, 0]
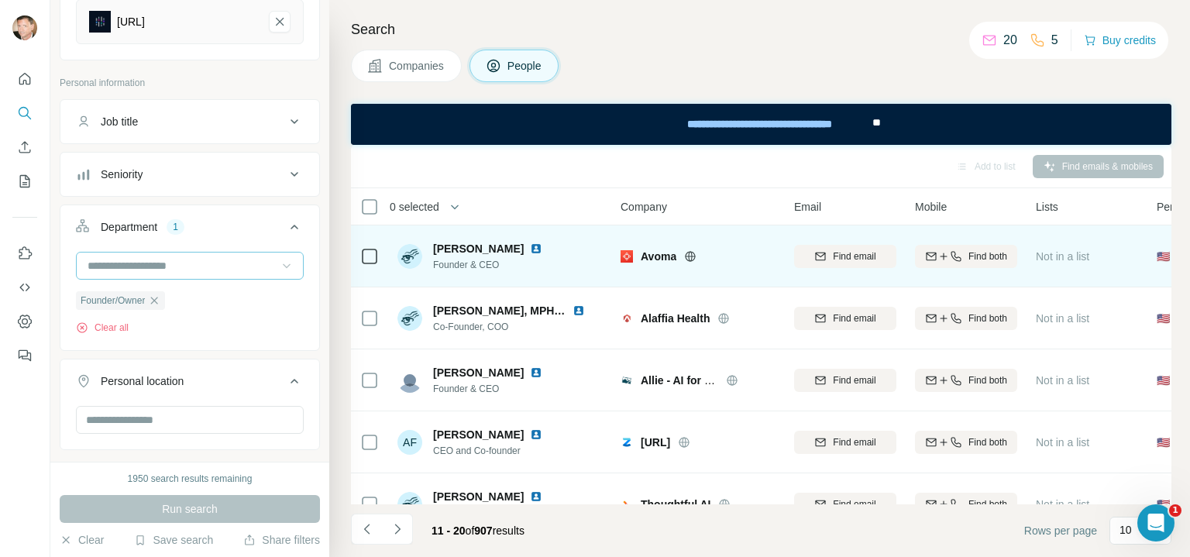
click at [534, 250] on img at bounding box center [536, 248] width 12 height 12
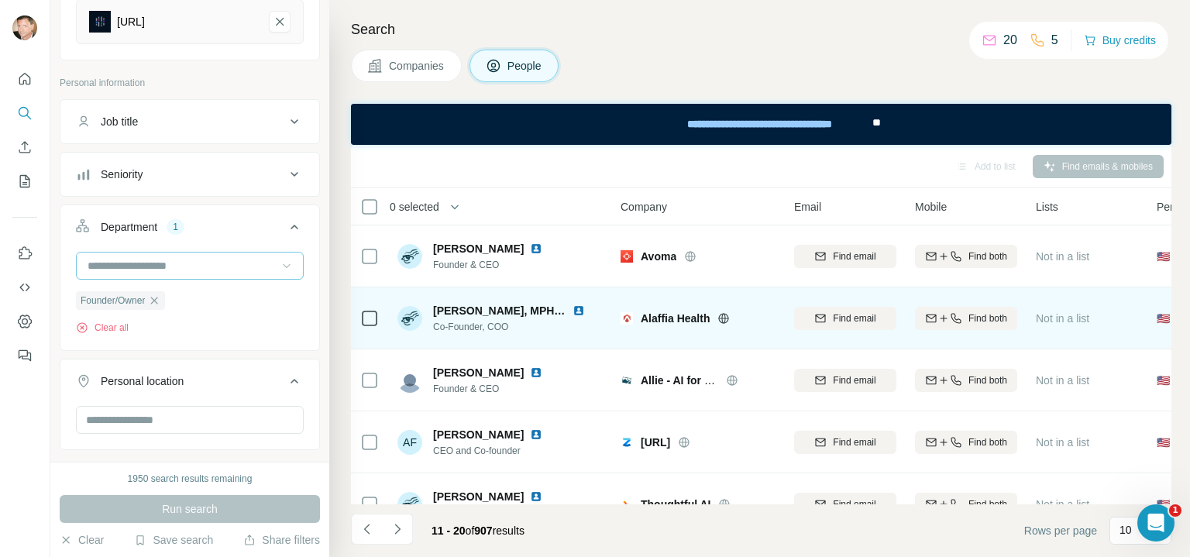
click at [573, 307] on img at bounding box center [579, 310] width 12 height 12
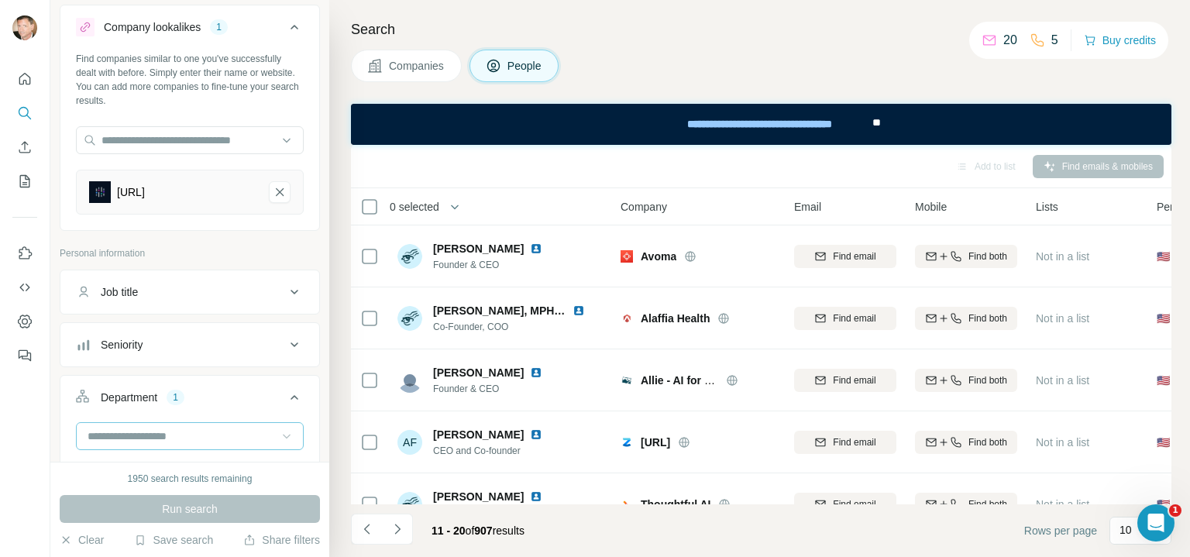
scroll to position [54, 0]
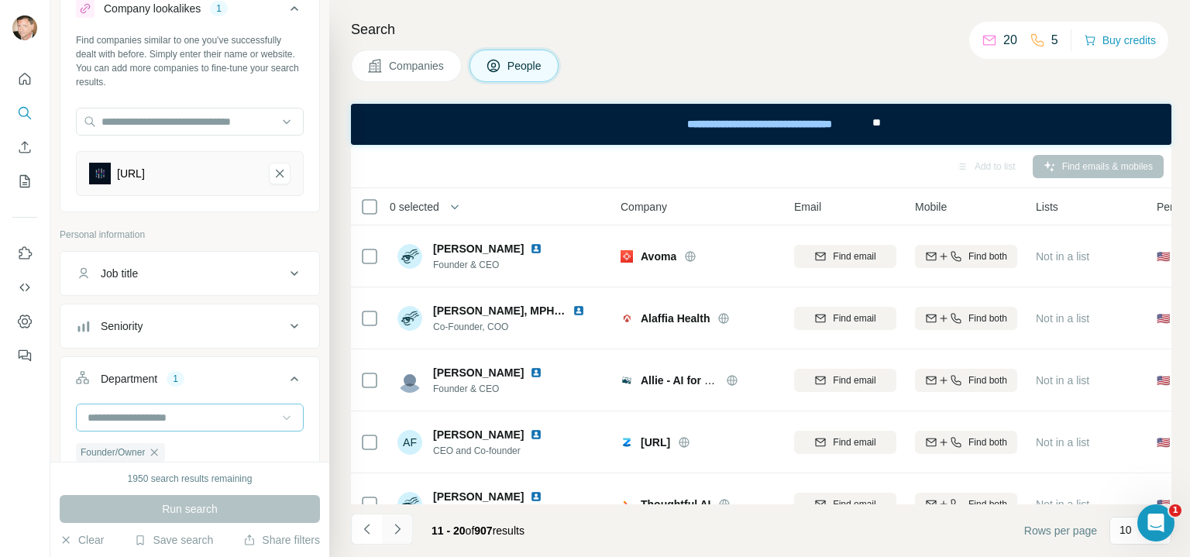
click at [396, 541] on button "Navigate to next page" at bounding box center [397, 529] width 31 height 31
click at [368, 527] on icon "Navigate to previous page" at bounding box center [366, 528] width 15 height 15
click at [368, 527] on div at bounding box center [366, 529] width 31 height 31
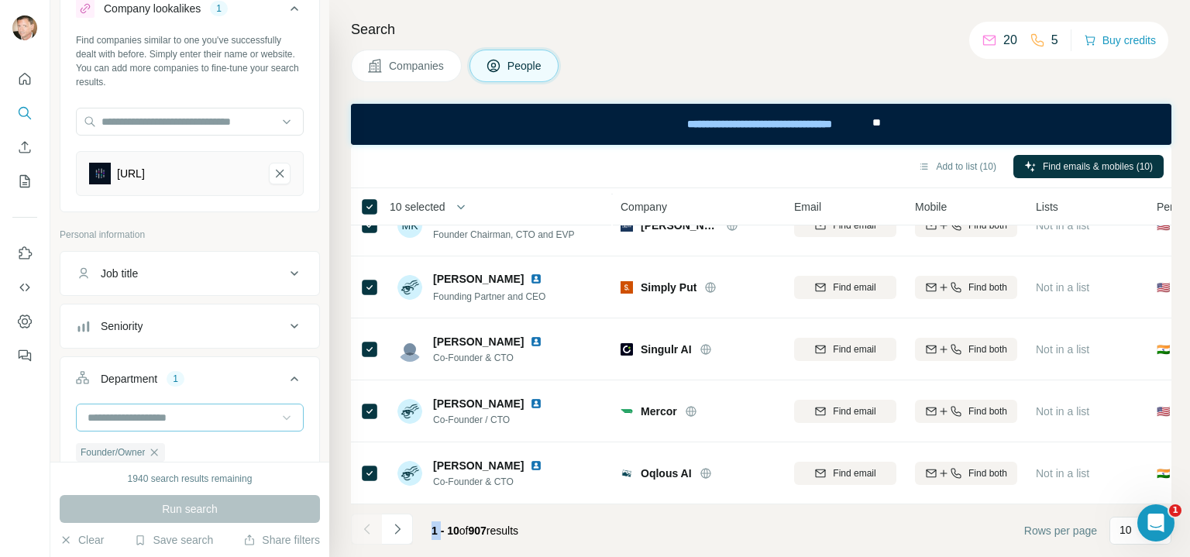
scroll to position [0, 0]
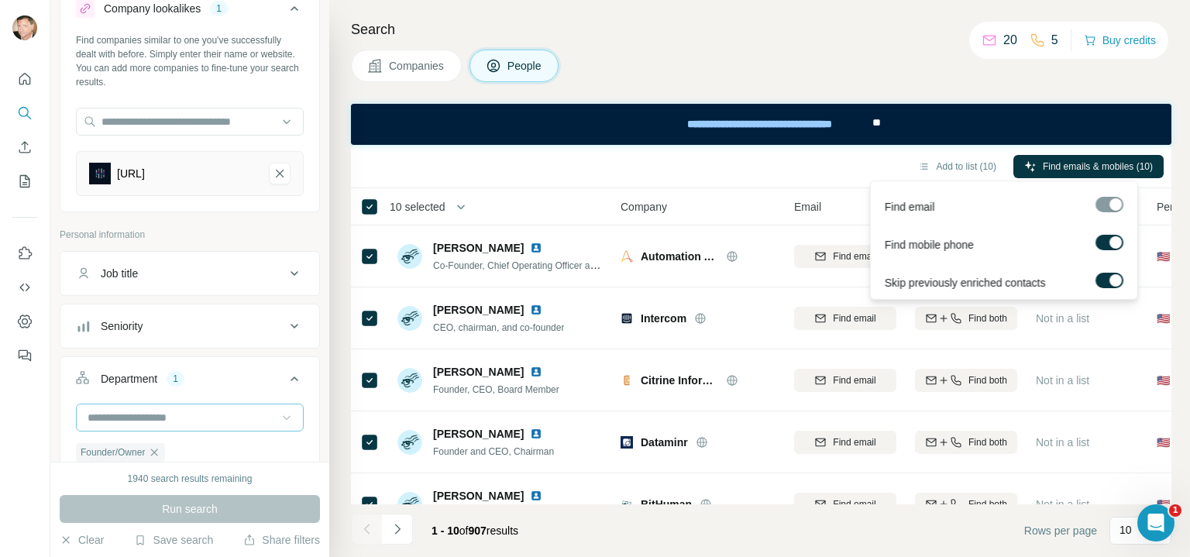
drag, startPoint x: 1116, startPoint y: 279, endPoint x: 1094, endPoint y: 280, distance: 21.7
click at [1095, 280] on label at bounding box center [1109, 280] width 28 height 15
click at [1109, 241] on div at bounding box center [1115, 242] width 12 height 12
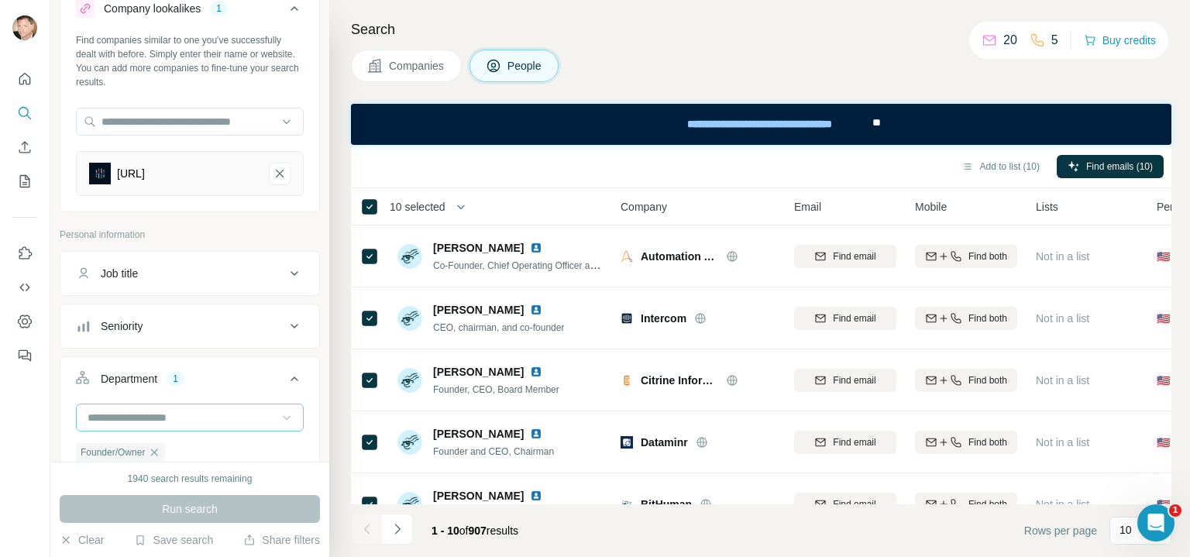
drag, startPoint x: 992, startPoint y: 162, endPoint x: 880, endPoint y: 148, distance: 112.4
drag, startPoint x: 880, startPoint y: 148, endPoint x: 755, endPoint y: 169, distance: 126.5
click at [755, 169] on div "Add to list (10) Find emails (10)" at bounding box center [761, 166] width 805 height 27
click at [961, 162] on icon "button" at bounding box center [967, 166] width 12 height 12
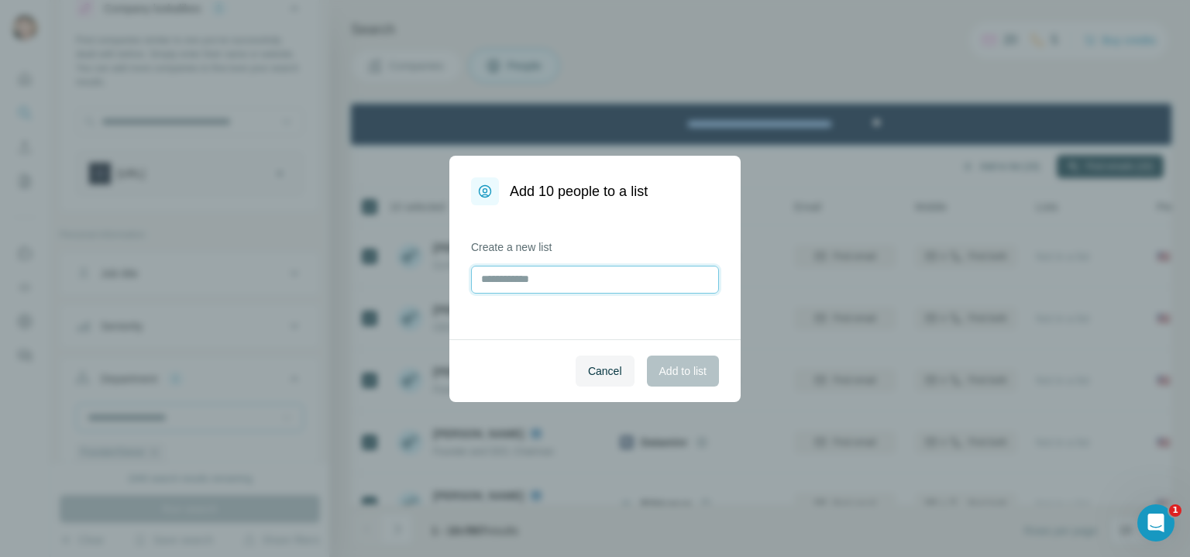
click at [497, 283] on input "text" at bounding box center [595, 280] width 248 height 28
type input "**********"
click at [693, 376] on span "Add to list" at bounding box center [682, 370] width 47 height 15
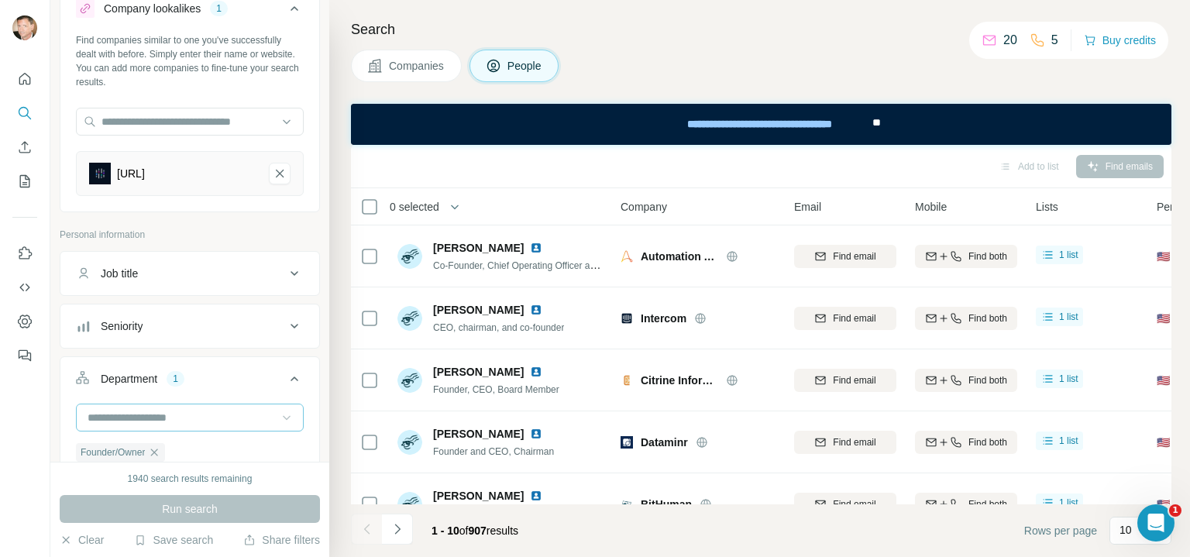
click at [820, 532] on footer "1 - 10 of 907 results Rows per page 10" at bounding box center [761, 530] width 820 height 53
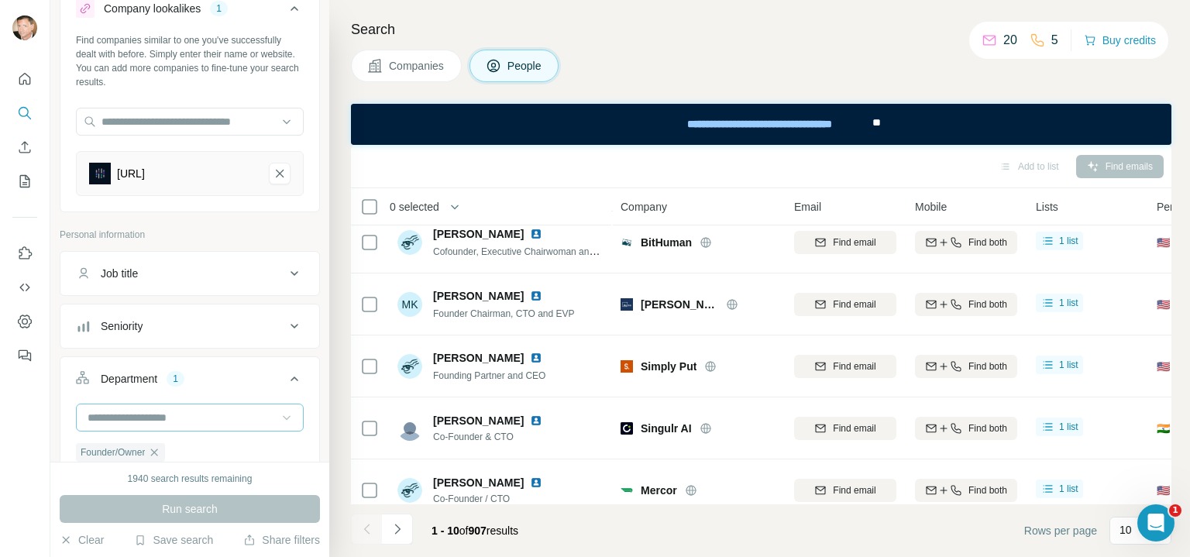
scroll to position [349, 0]
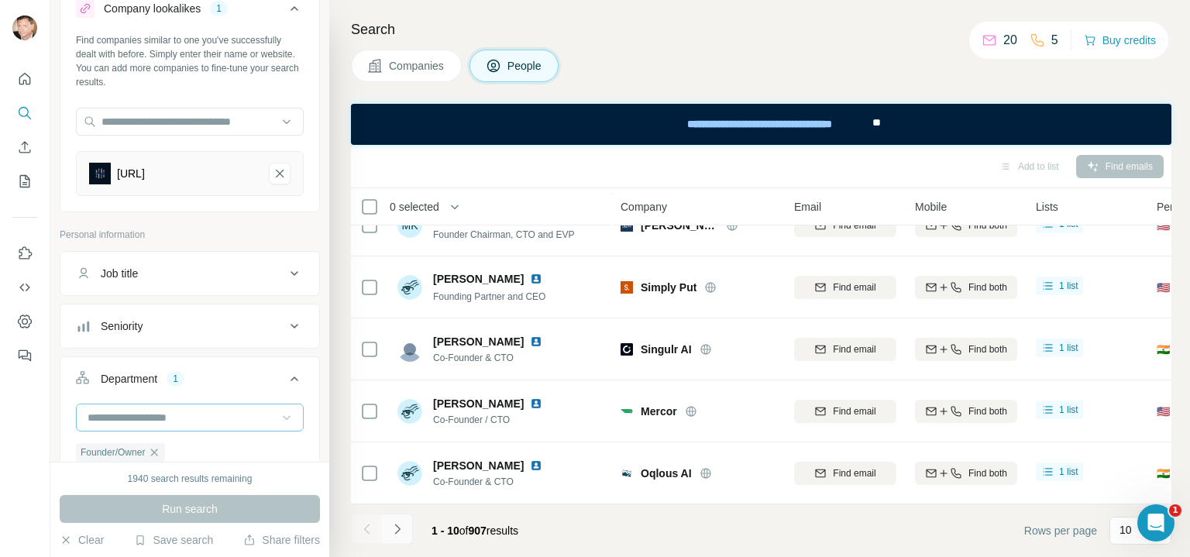
click at [400, 529] on icon "Navigate to next page" at bounding box center [397, 528] width 15 height 15
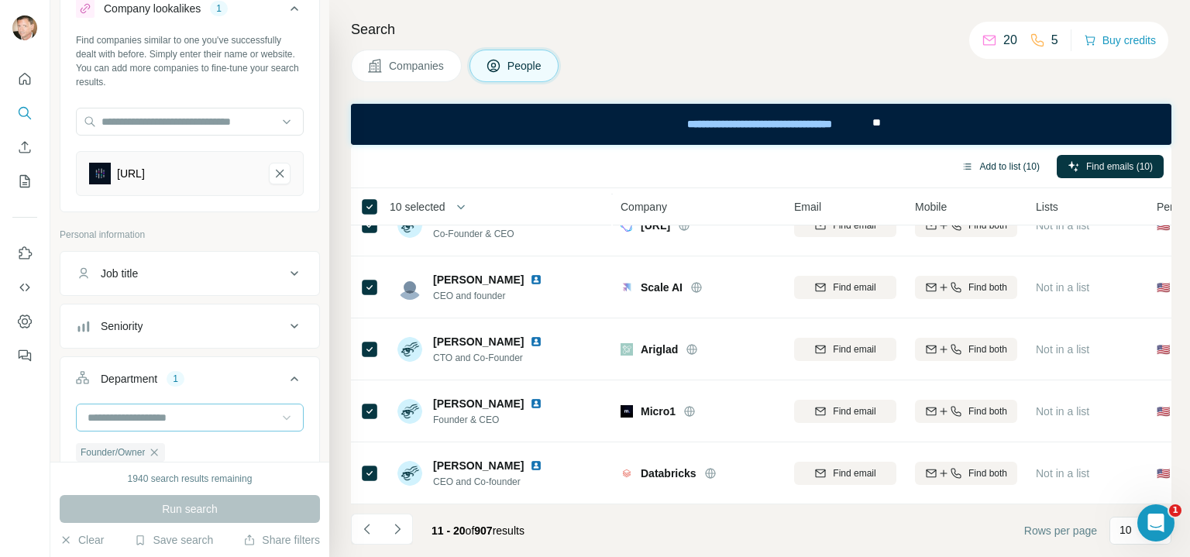
click at [989, 158] on button "Add to list (10)" at bounding box center [1001, 166] width 100 height 23
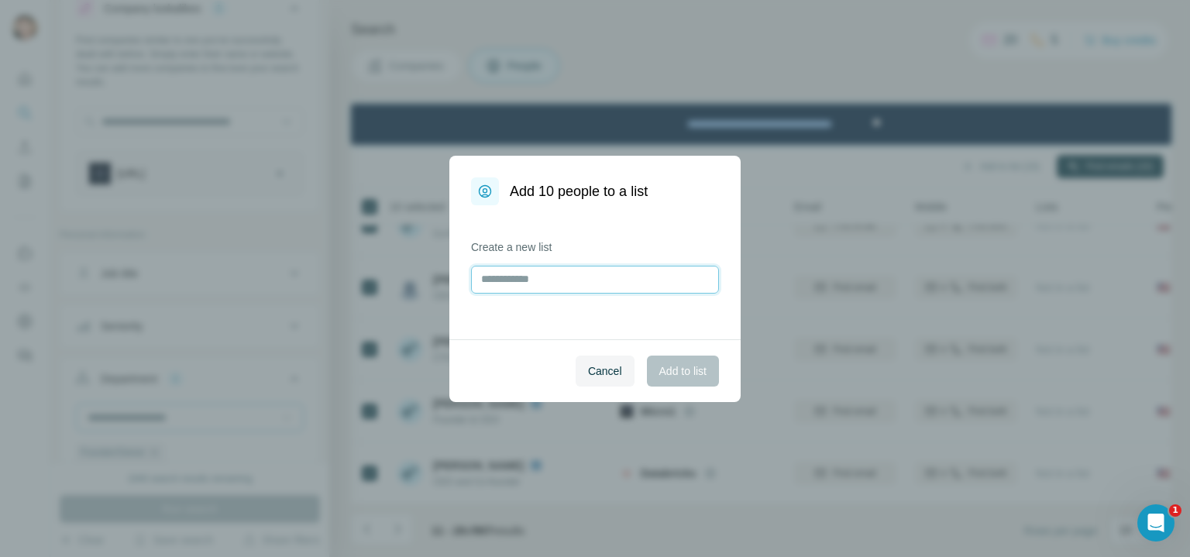
click at [543, 277] on input "text" at bounding box center [595, 280] width 248 height 28
click at [513, 277] on div "Create a new list" at bounding box center [595, 266] width 248 height 54
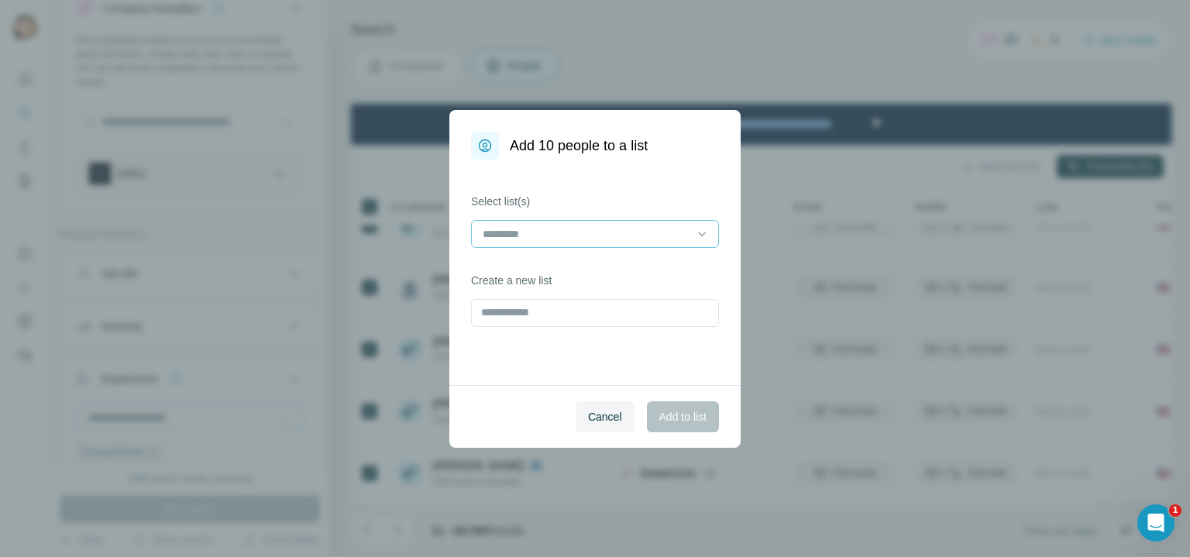
click at [514, 234] on input at bounding box center [585, 233] width 209 height 17
click at [507, 272] on p "Abacas lookalikes" at bounding box center [527, 268] width 87 height 15
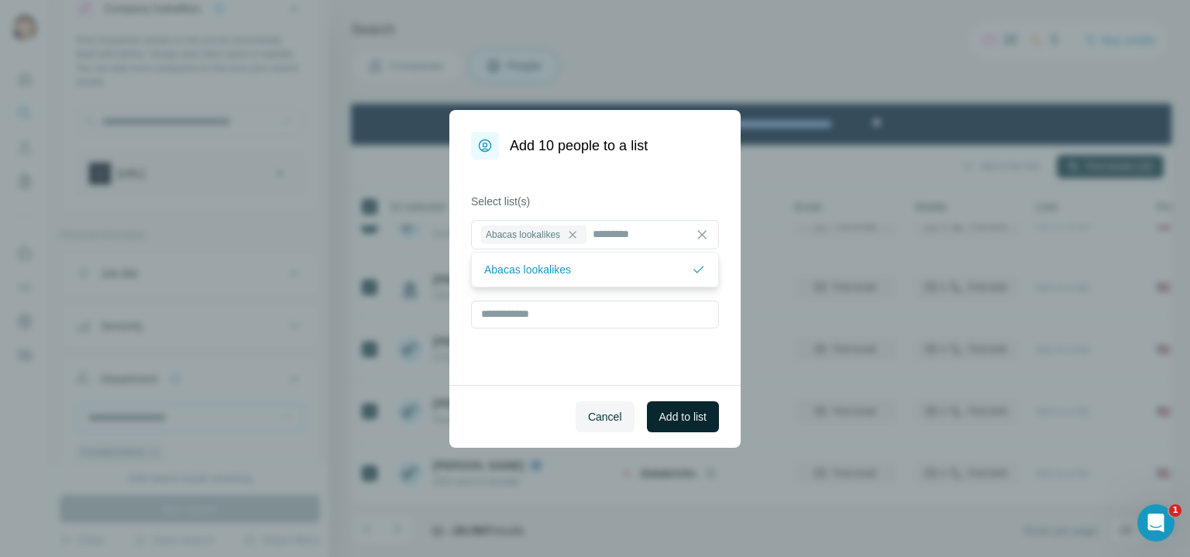
click at [681, 419] on span "Add to list" at bounding box center [682, 416] width 47 height 15
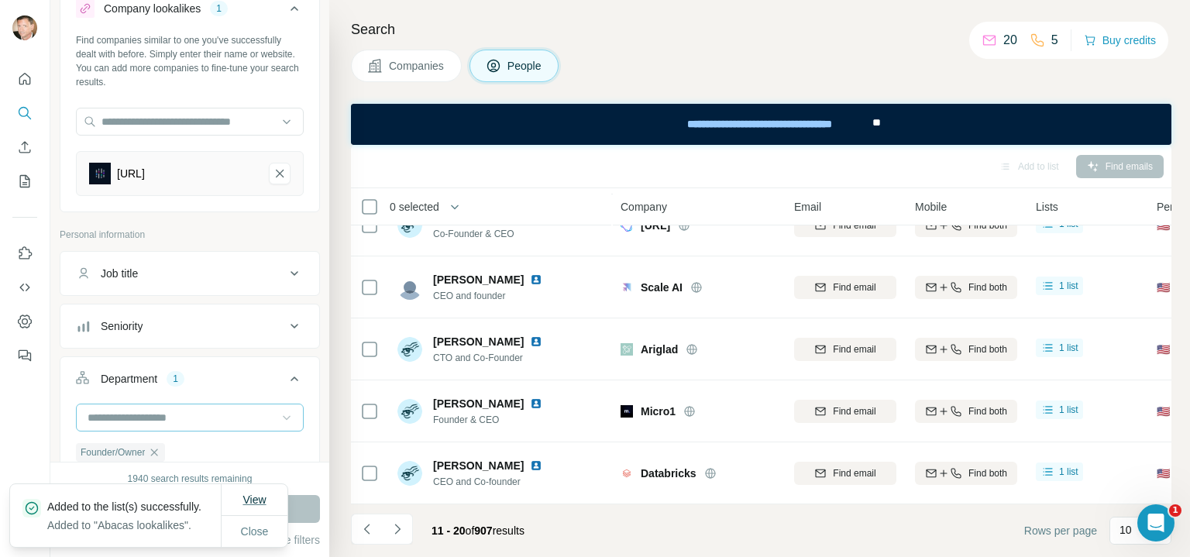
click at [253, 493] on span "View" at bounding box center [253, 499] width 23 height 12
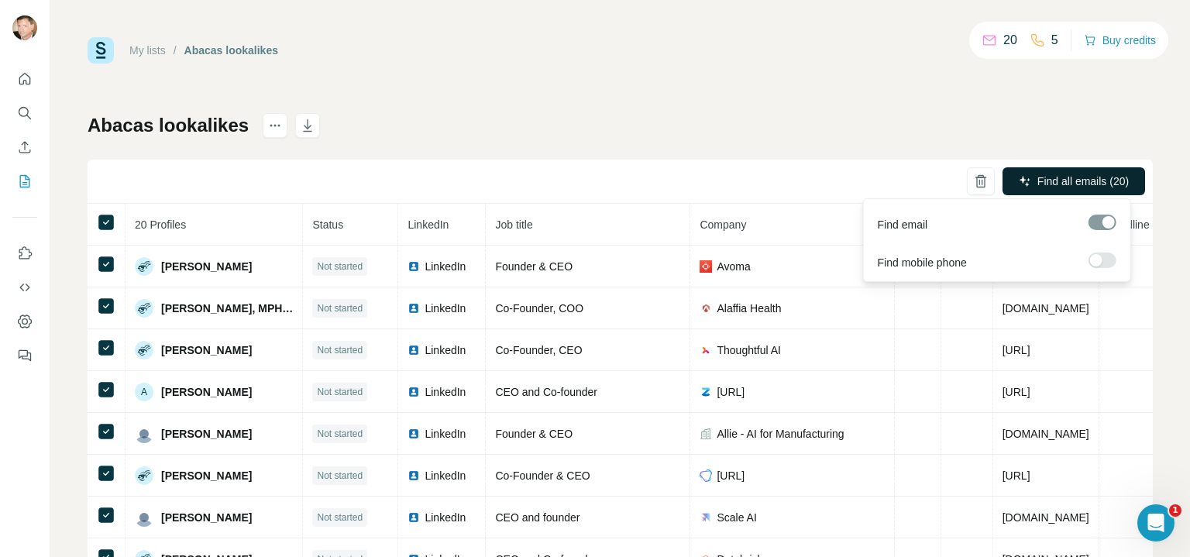
click at [1037, 184] on span "Find all emails (20)" at bounding box center [1082, 181] width 91 height 15
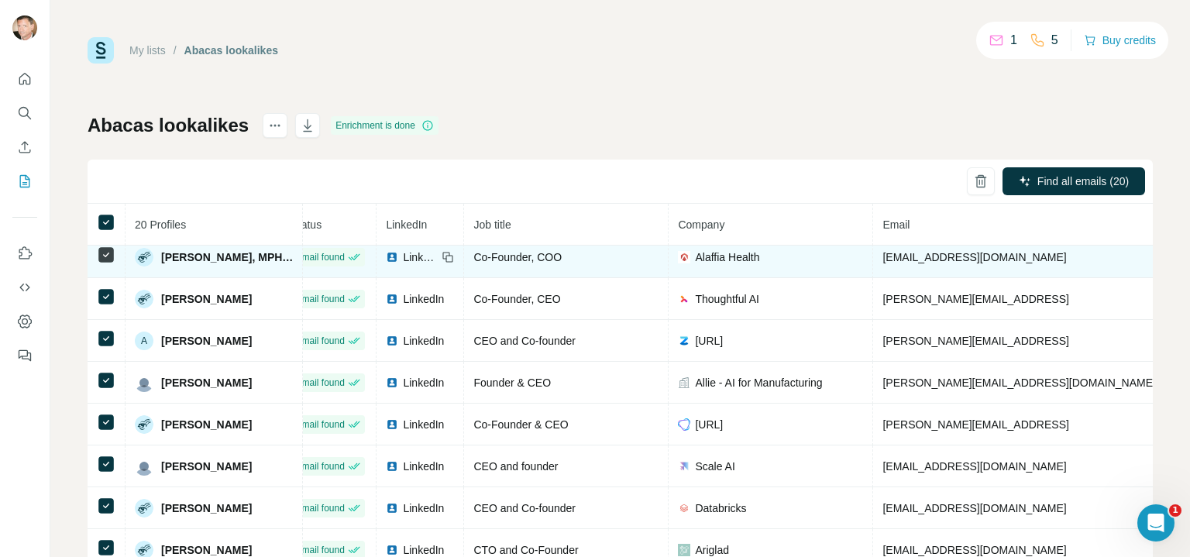
scroll to position [0, 22]
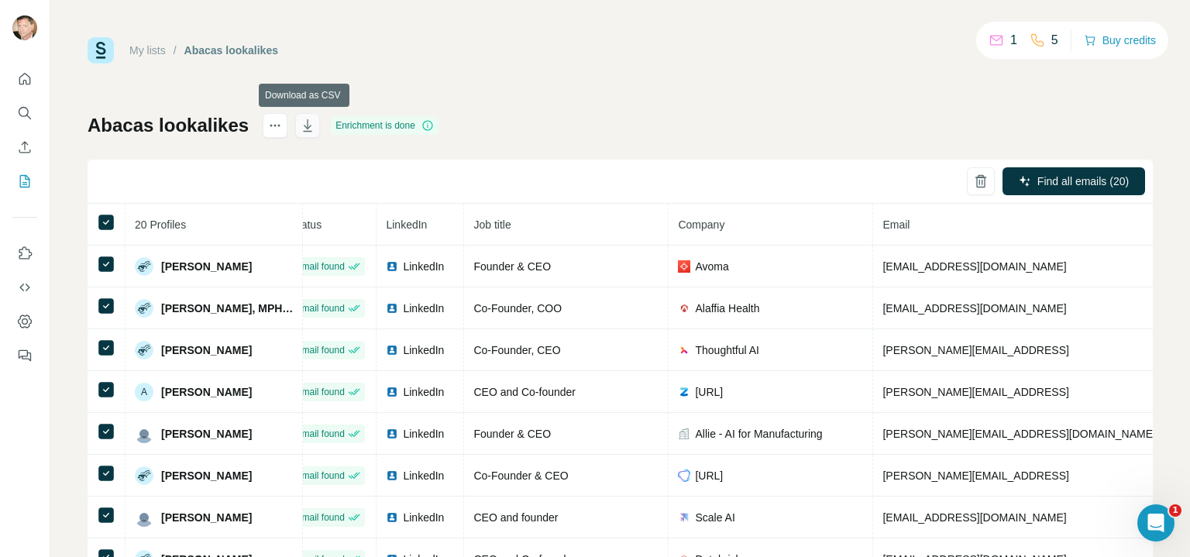
click at [303, 122] on icon "button" at bounding box center [307, 125] width 15 height 15
